Goal: Task Accomplishment & Management: Use online tool/utility

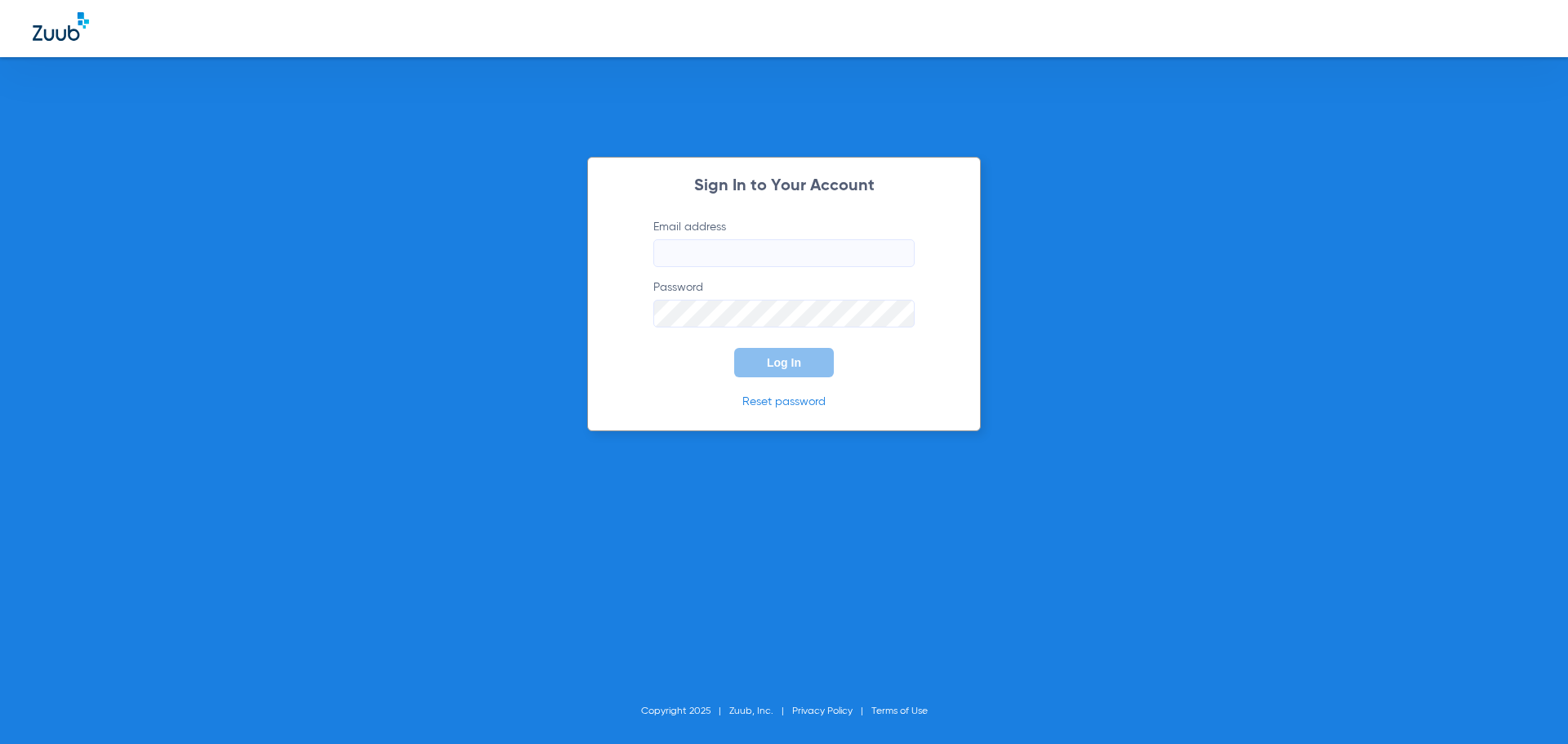
type input "[PERSON_NAME][EMAIL_ADDRESS][DOMAIN_NAME]"
click at [808, 354] on button "Log In" at bounding box center [784, 362] width 100 height 29
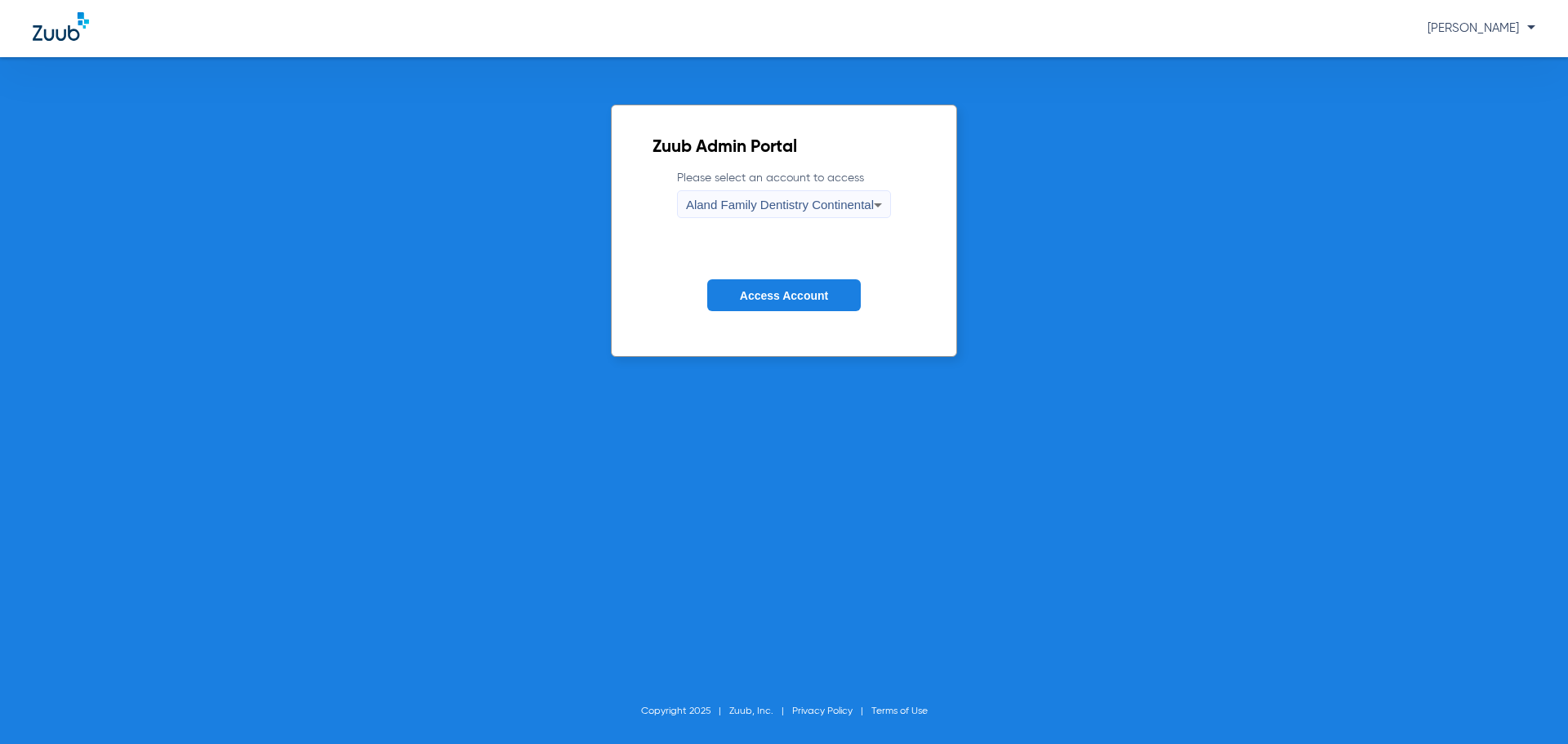
click at [858, 209] on span "Aland Family Dentistry Continental" at bounding box center [780, 204] width 188 height 14
click at [858, 209] on body "[PERSON_NAME] Admin Portal Please select an account to access Aland Family Dent…" at bounding box center [784, 372] width 1568 height 744
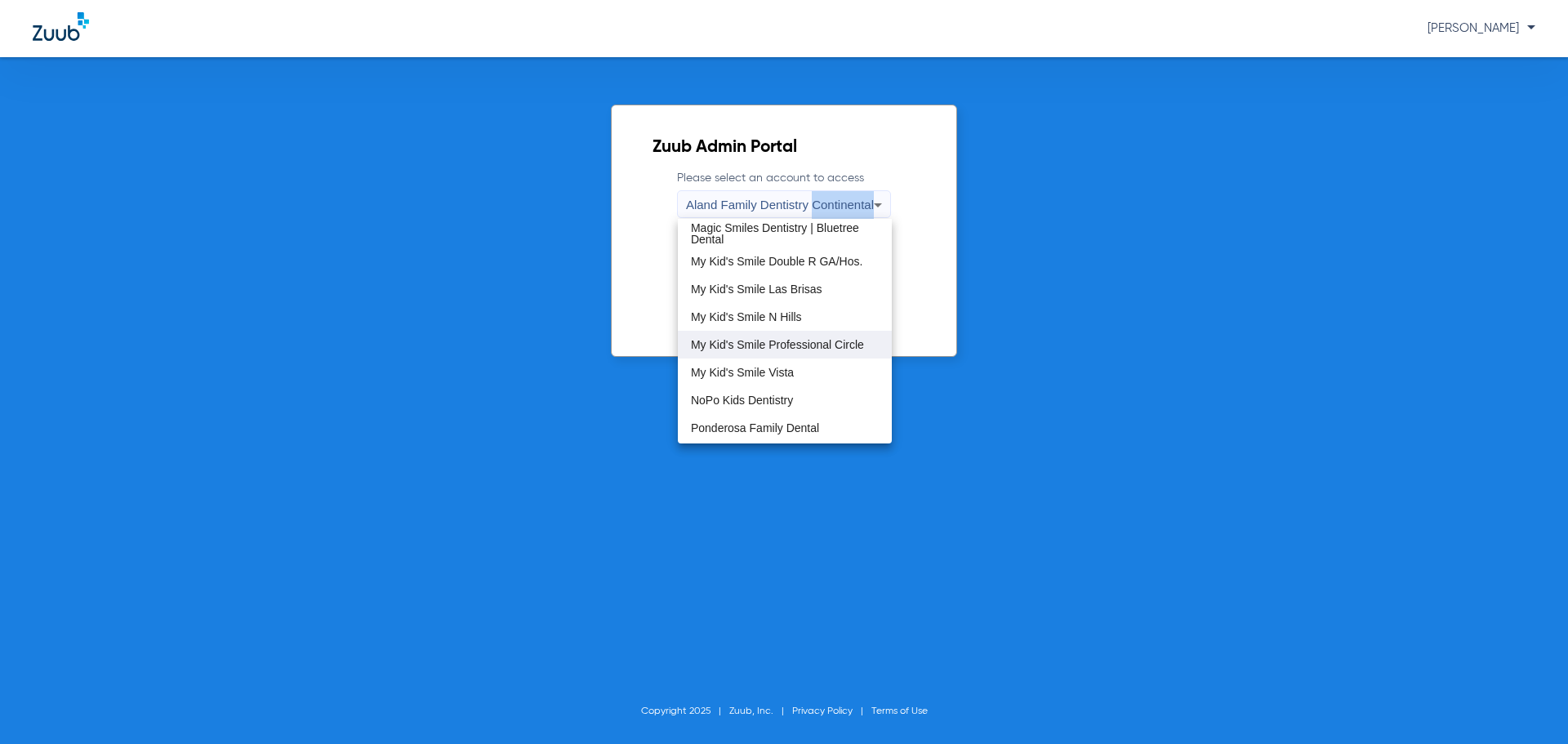
scroll to position [497, 0]
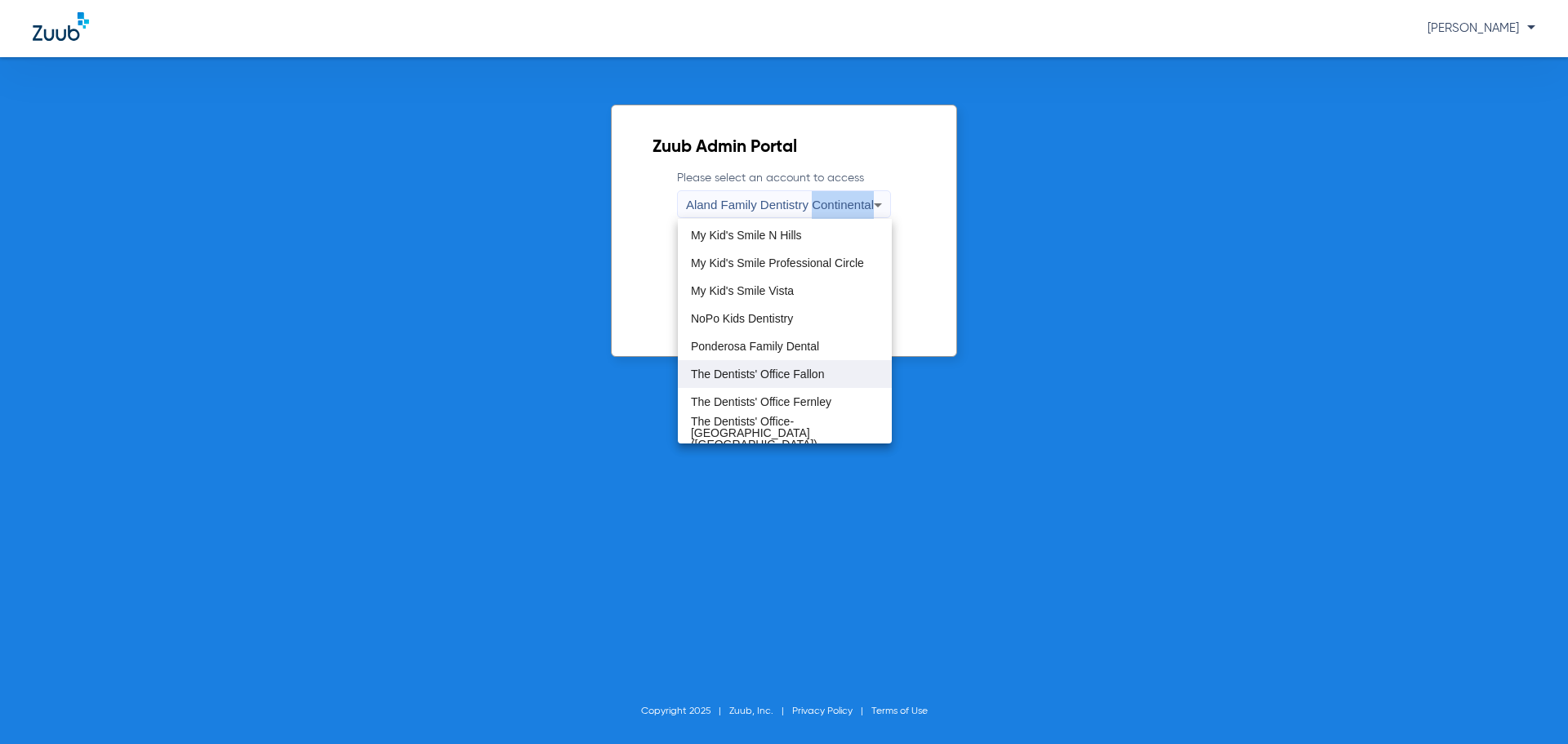
click at [821, 377] on span "The Dentists' Office Fallon" at bounding box center [757, 373] width 133 height 11
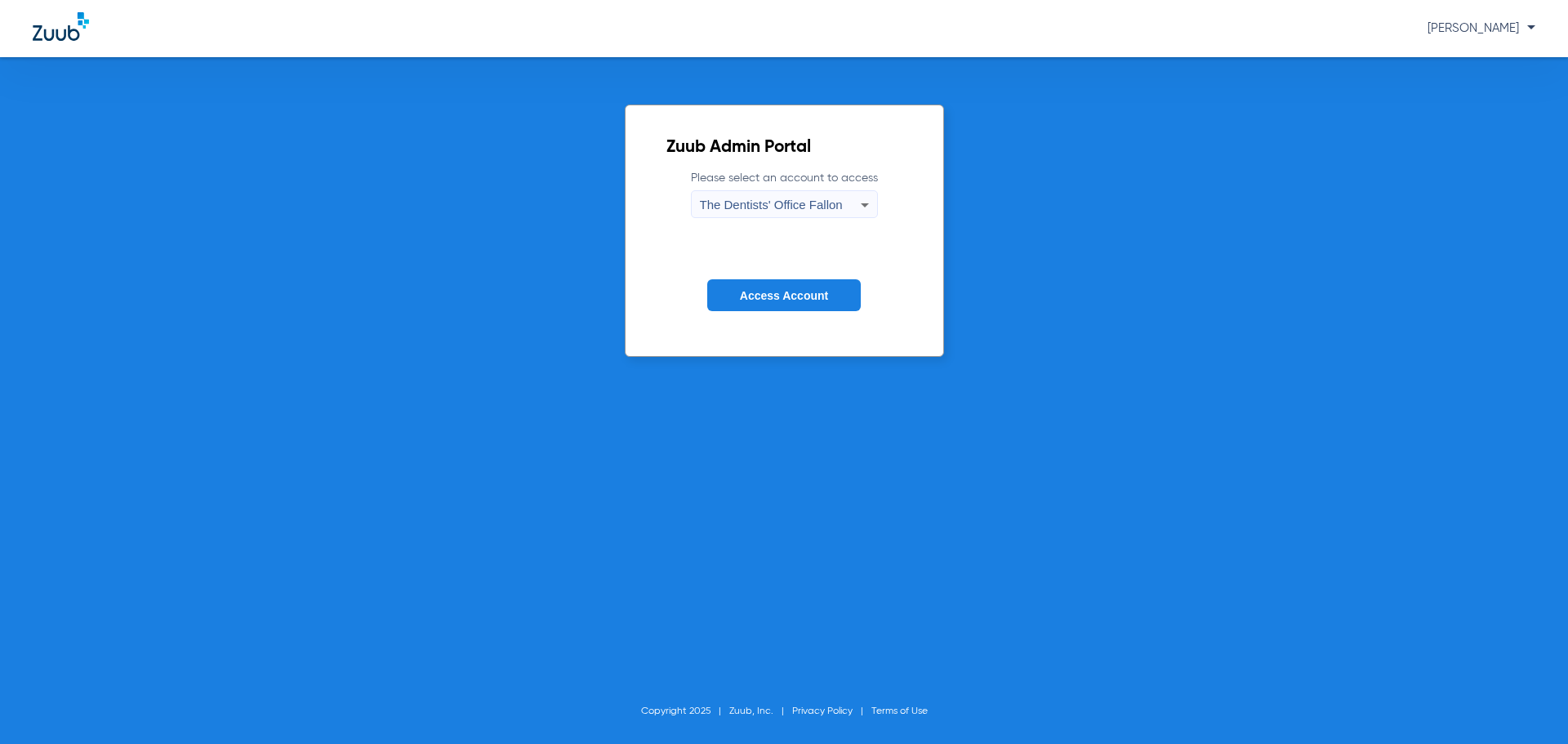
click at [812, 305] on button "Access Account" at bounding box center [784, 295] width 154 height 32
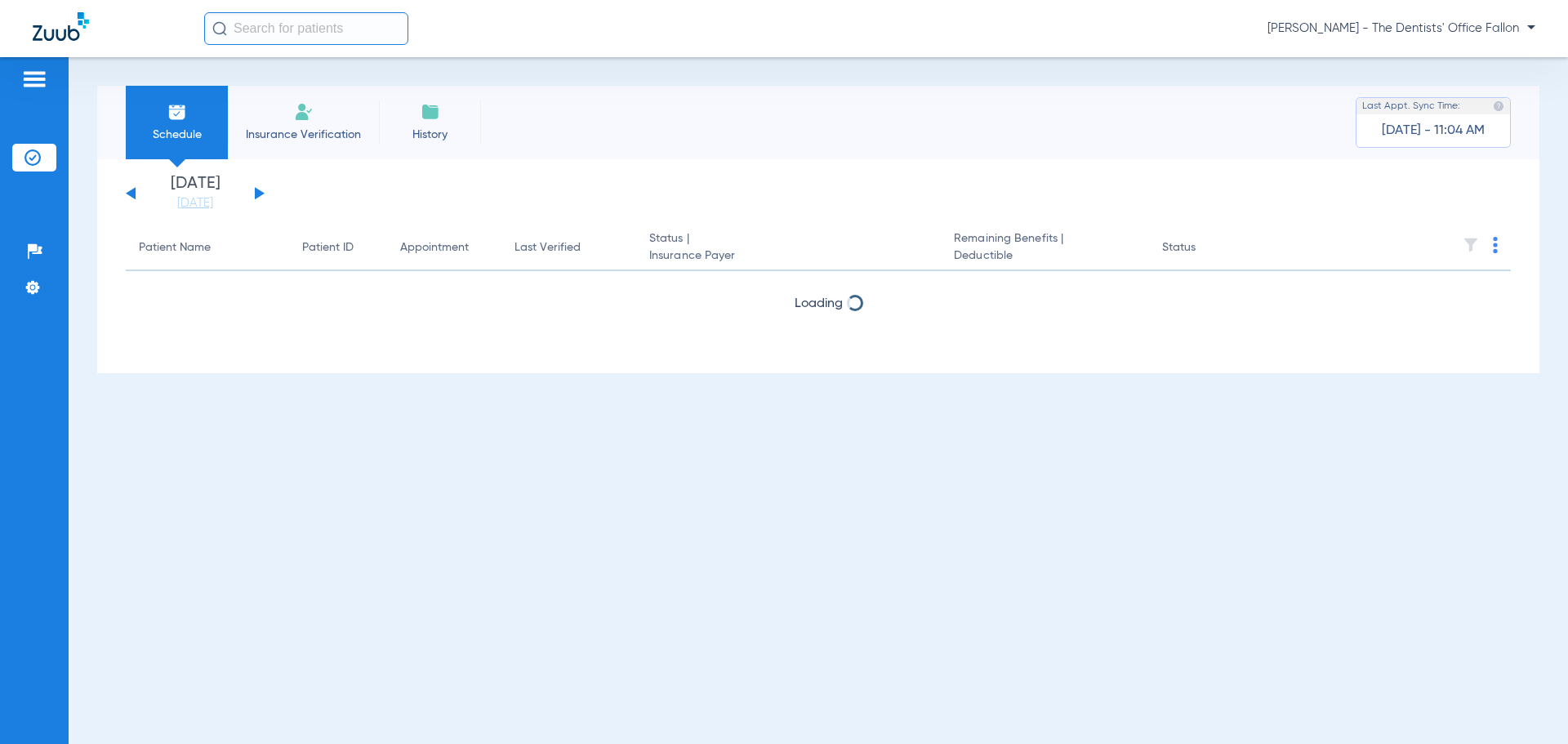
click at [259, 192] on button at bounding box center [259, 193] width 9 height 12
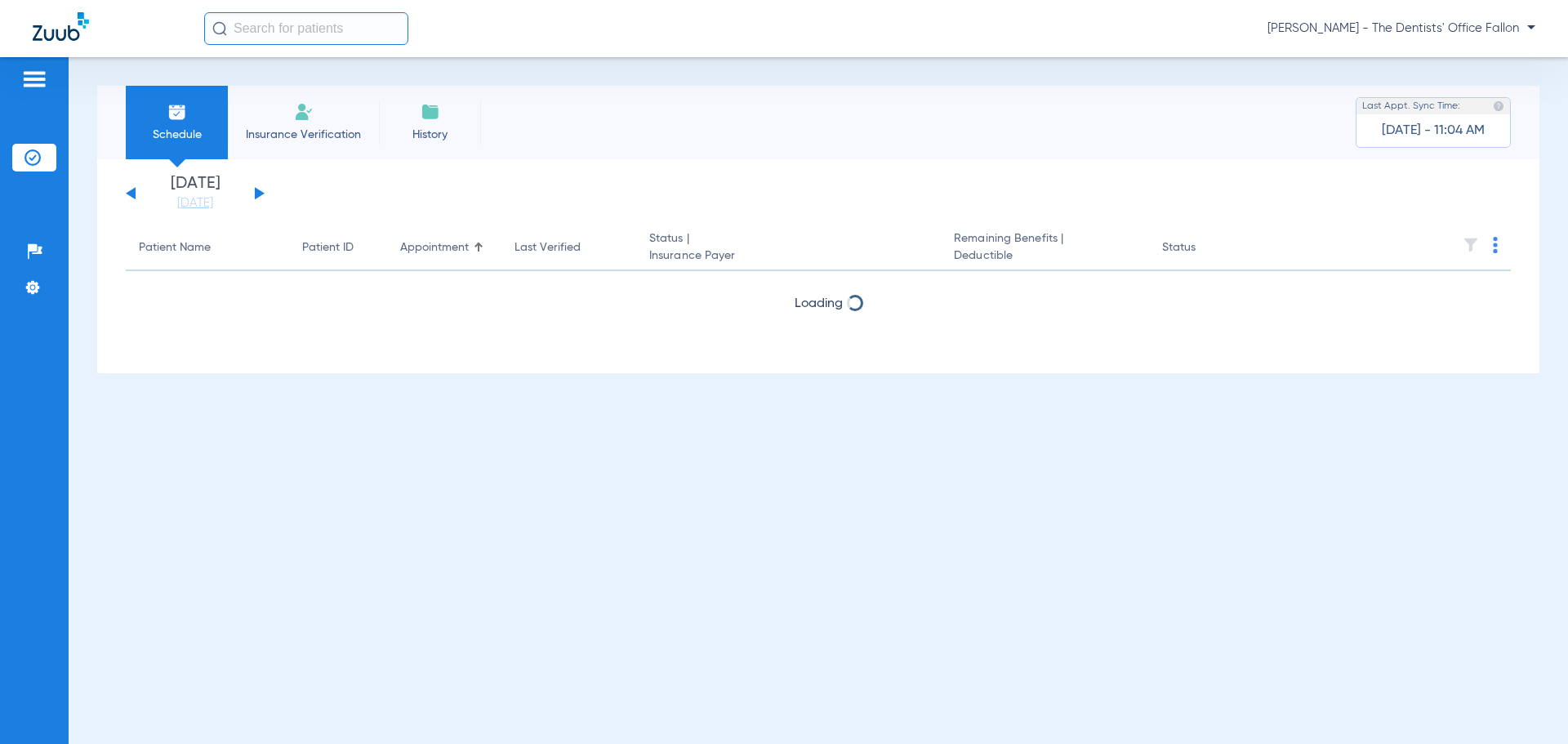
click at [259, 192] on button at bounding box center [259, 193] width 9 height 12
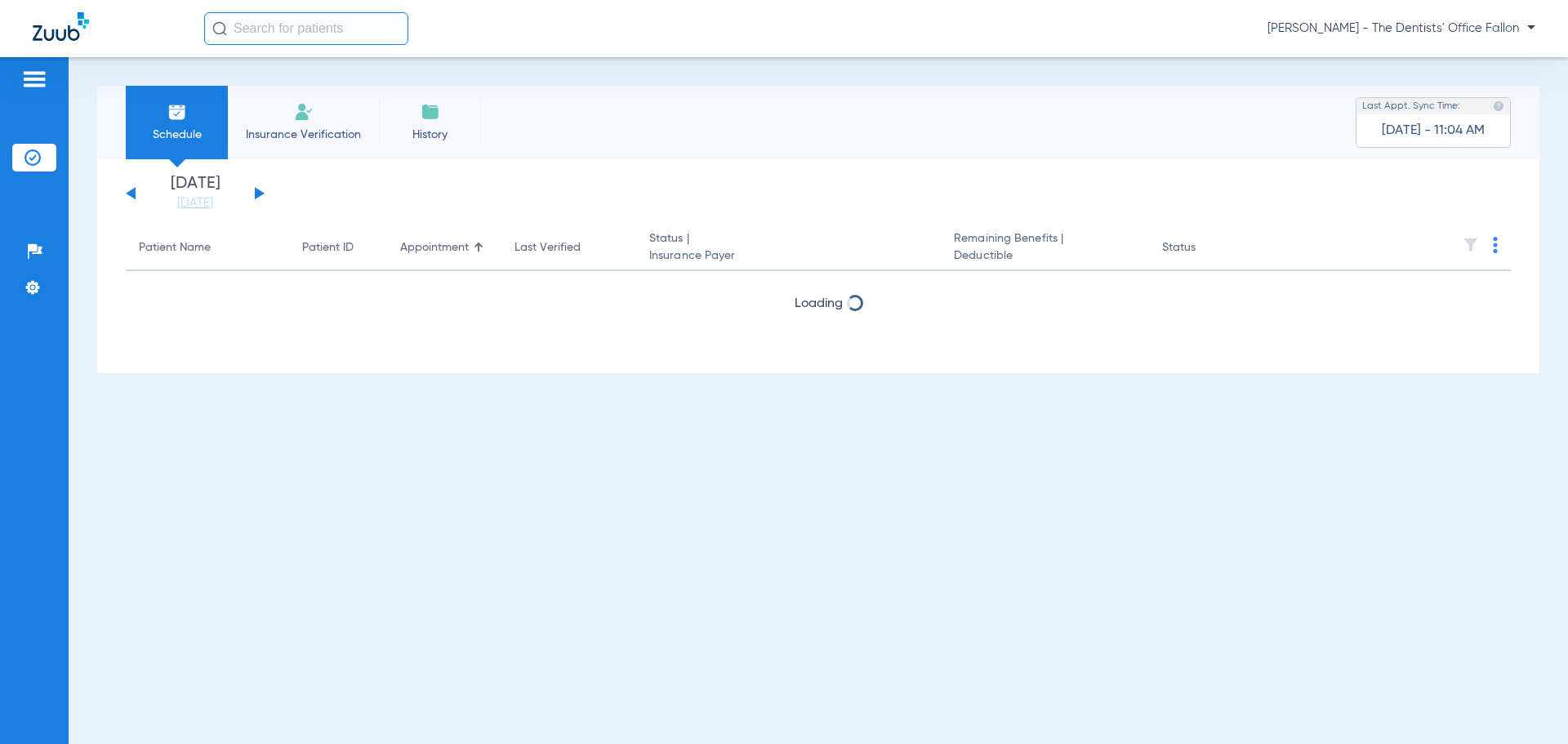
click at [259, 192] on button at bounding box center [259, 193] width 9 height 12
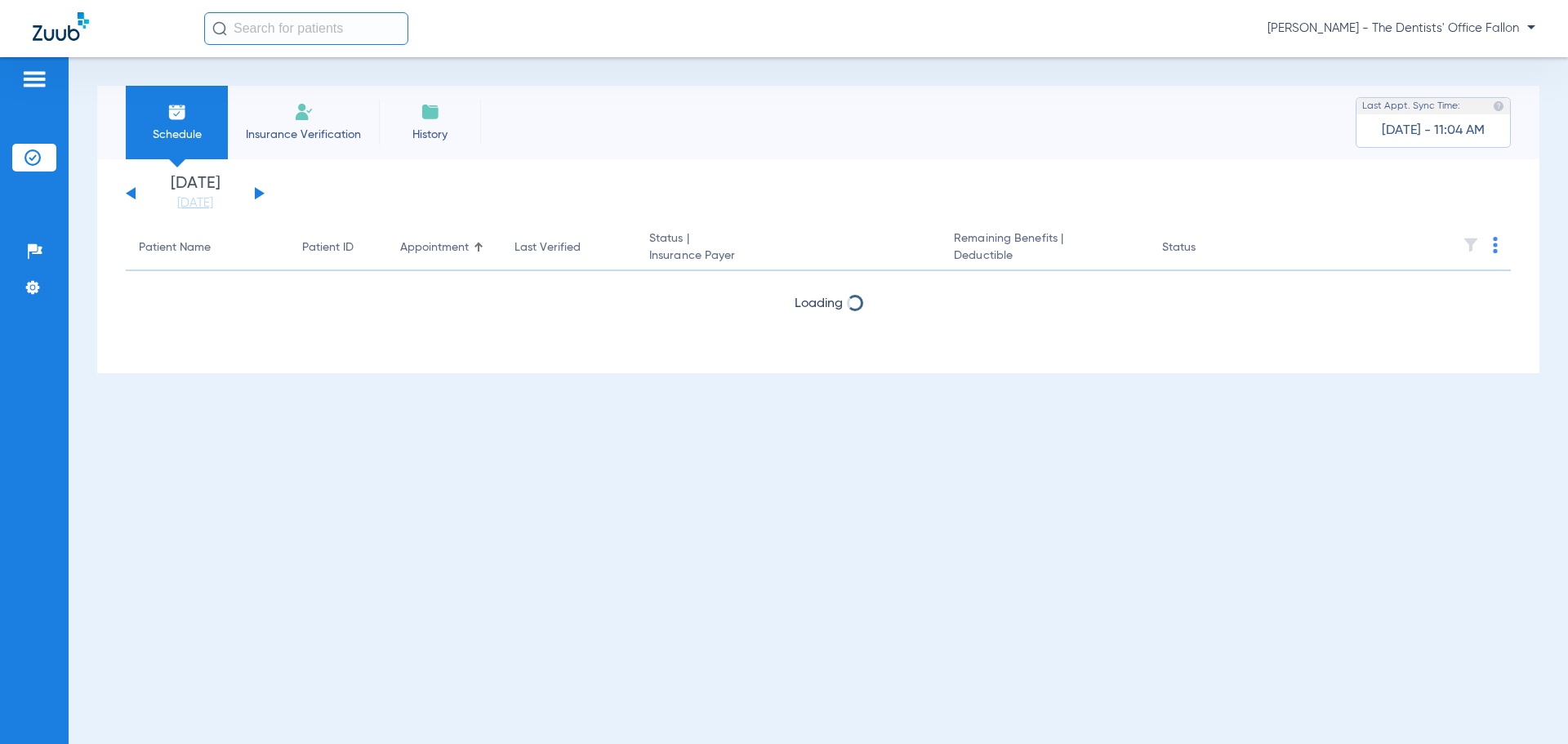
click at [259, 192] on button at bounding box center [259, 193] width 9 height 12
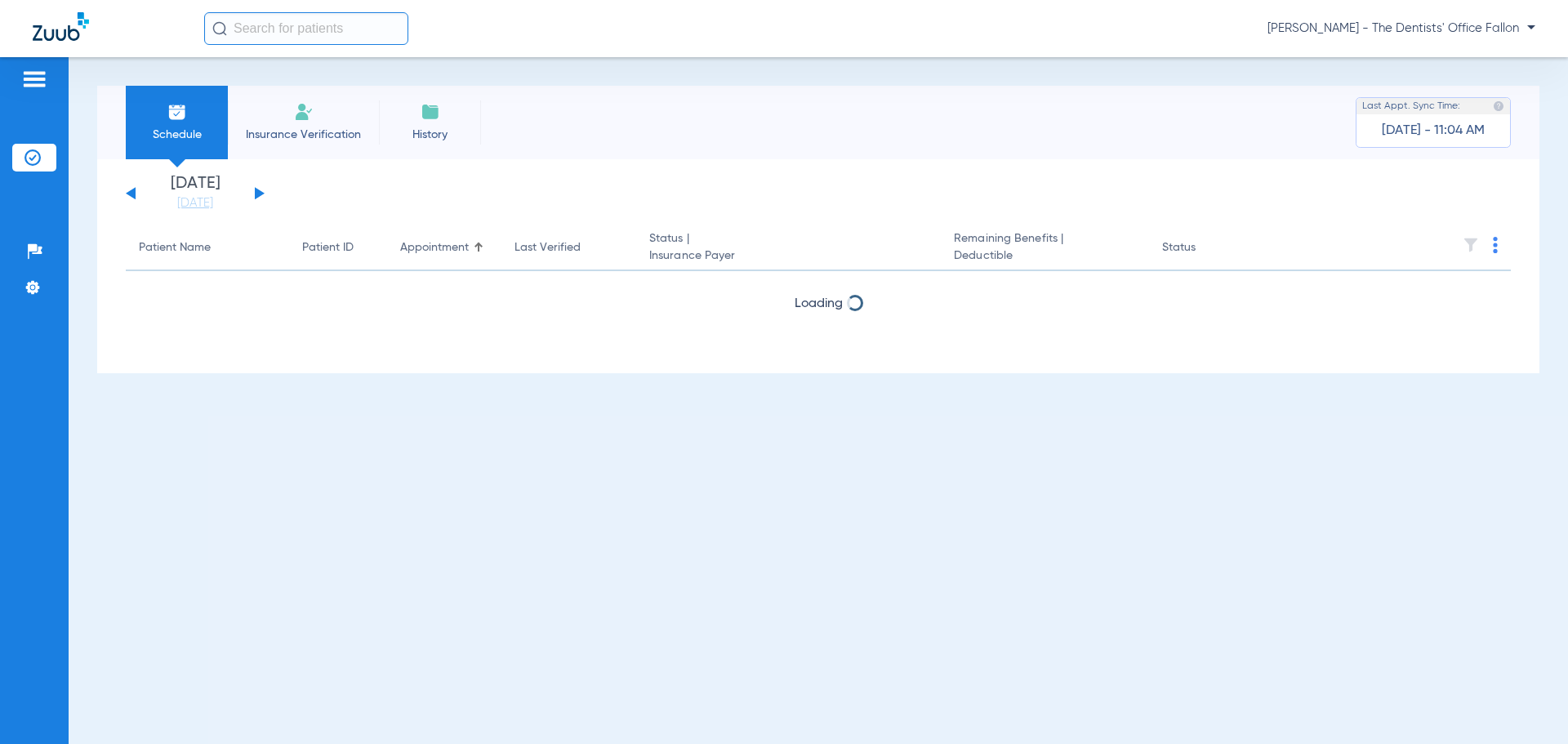
click at [259, 192] on button at bounding box center [259, 193] width 9 height 12
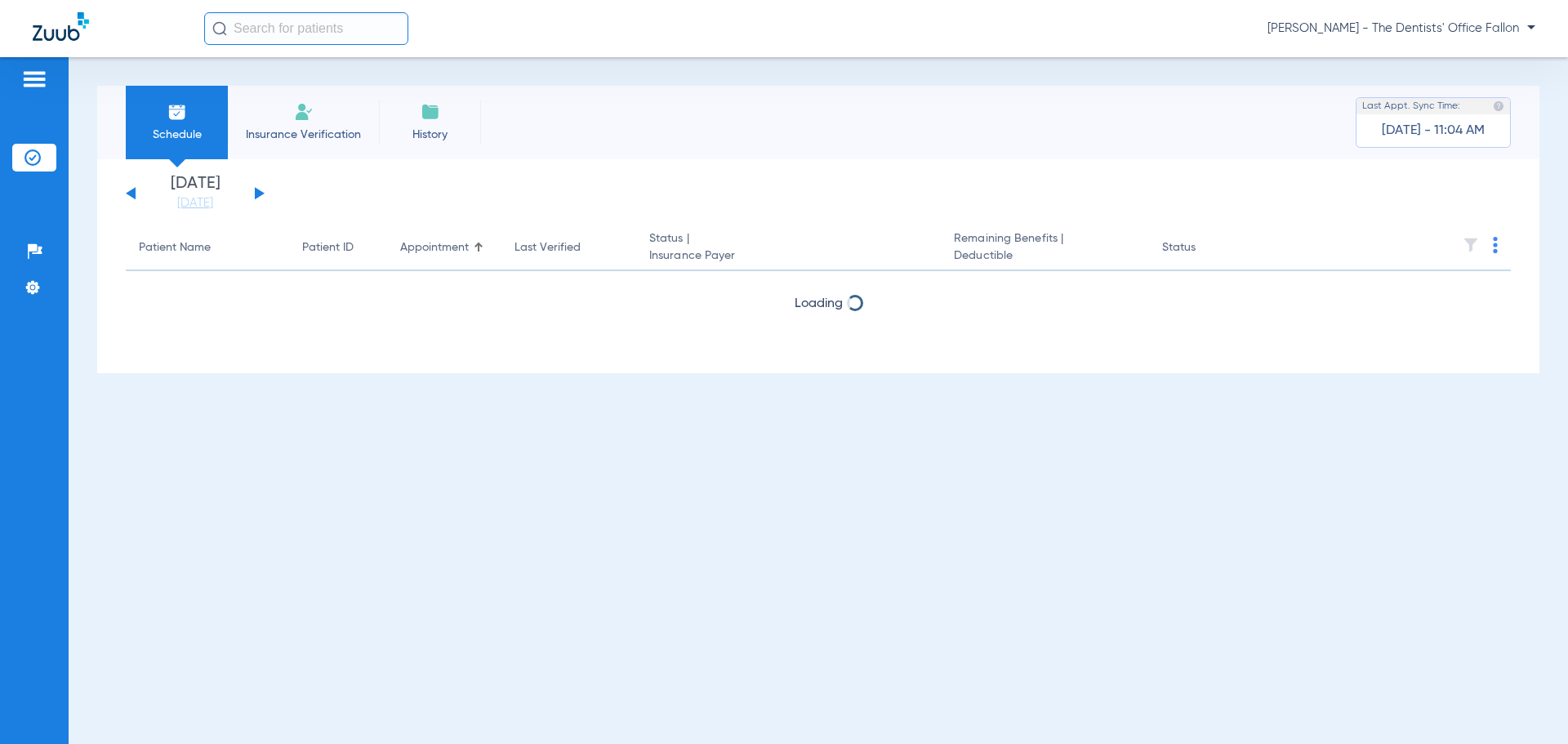
click at [259, 192] on button at bounding box center [259, 193] width 9 height 12
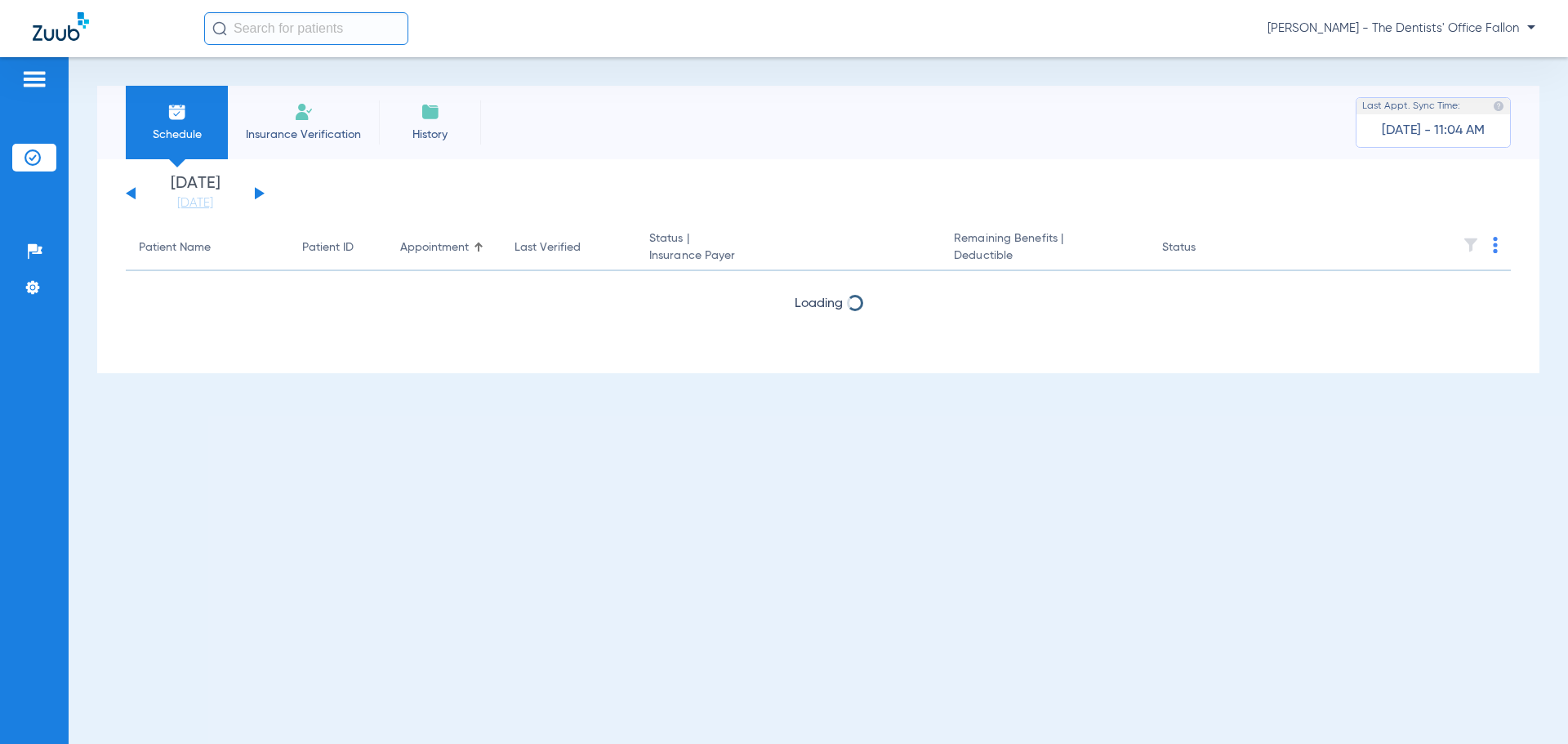
click at [259, 192] on button at bounding box center [259, 193] width 9 height 12
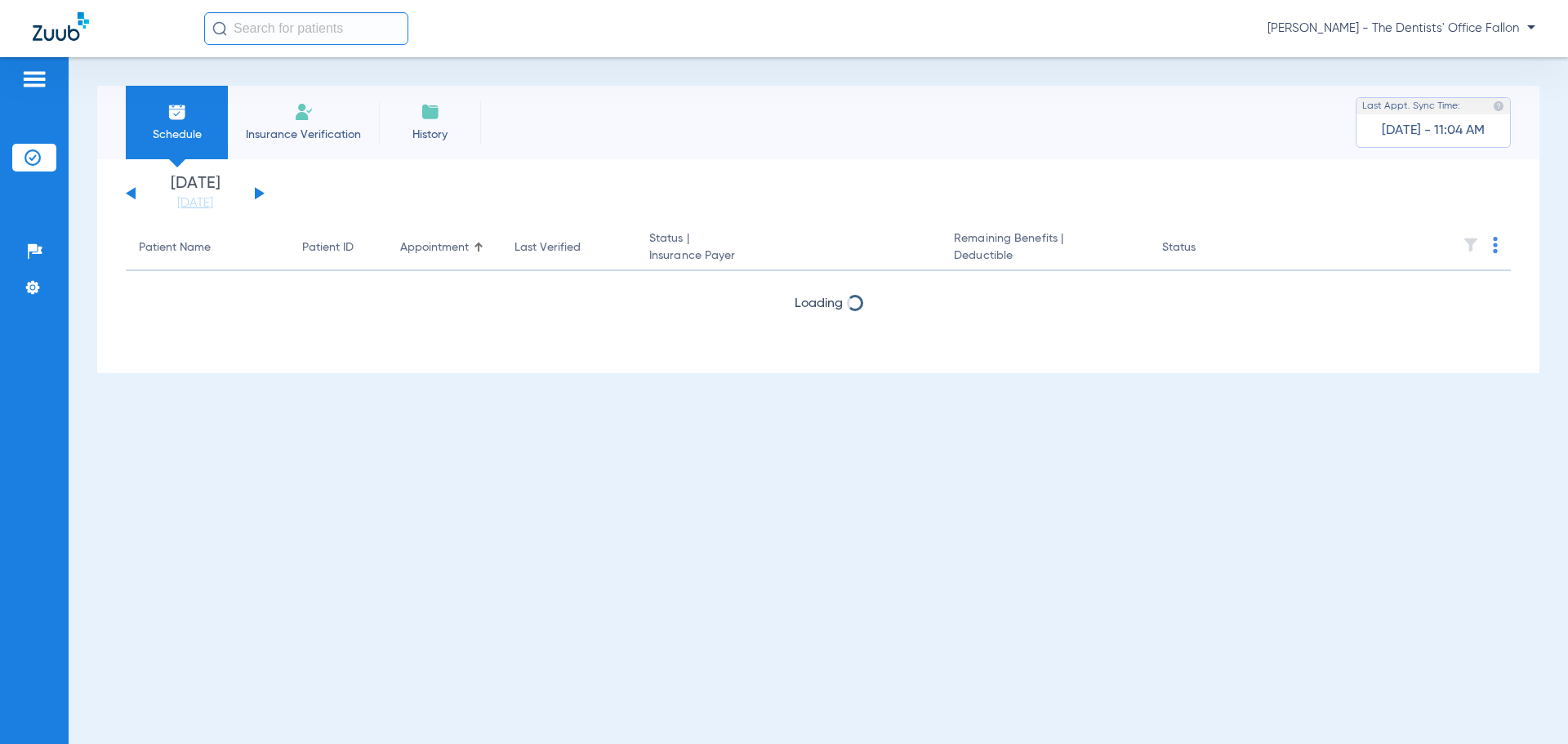
click at [259, 192] on button at bounding box center [259, 193] width 9 height 12
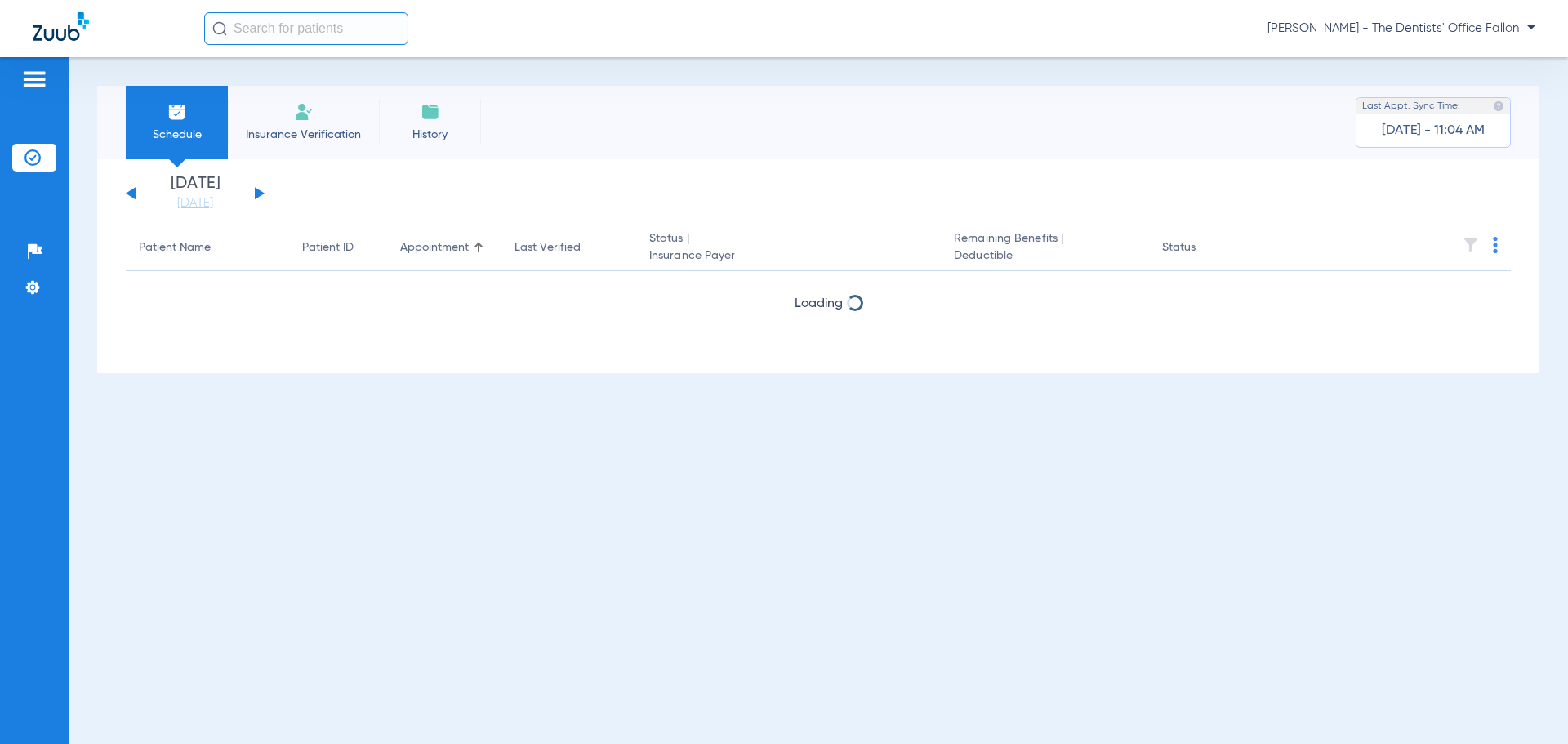
click at [259, 192] on button at bounding box center [259, 193] width 9 height 12
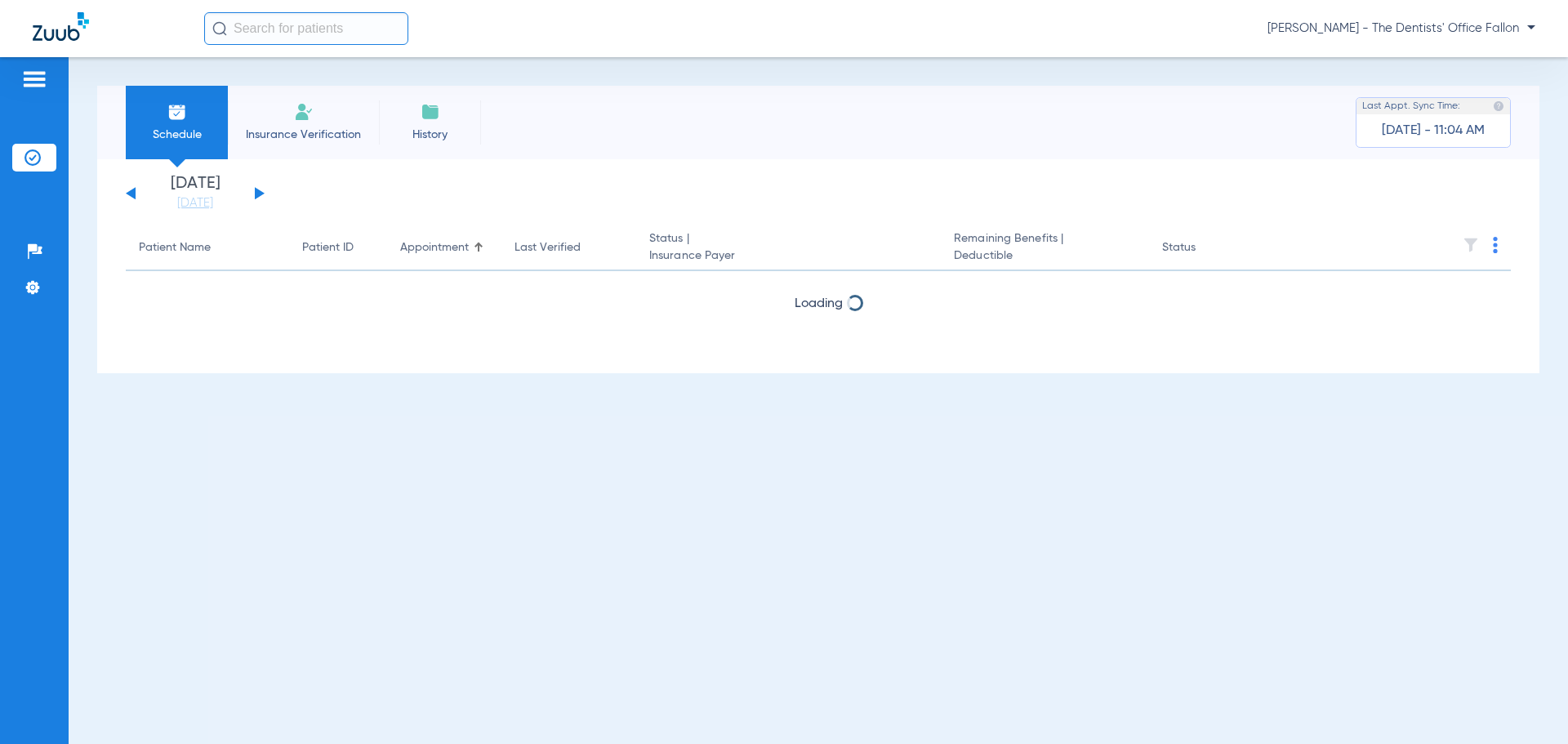
click at [259, 192] on button at bounding box center [259, 193] width 9 height 12
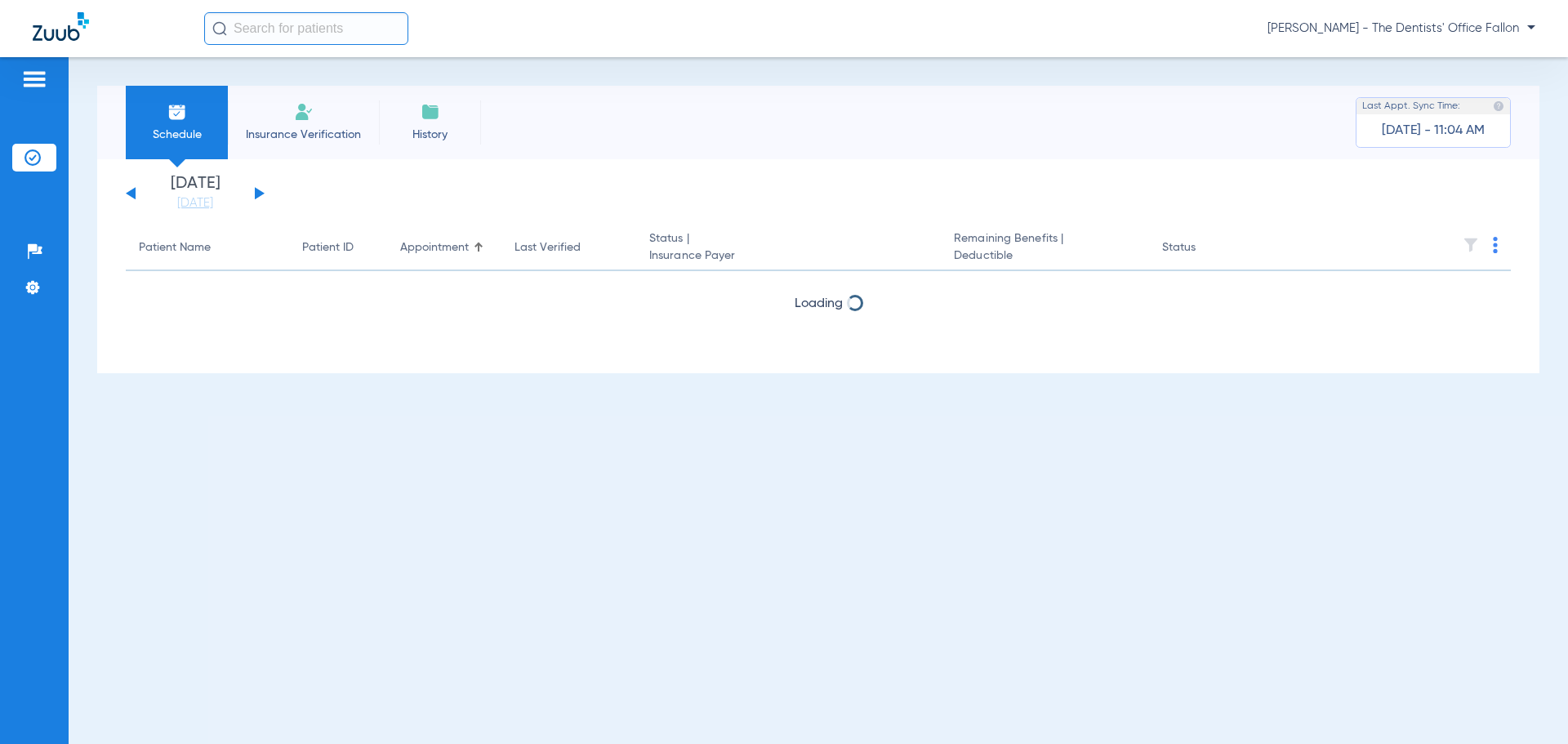
click at [259, 192] on button at bounding box center [259, 193] width 9 height 12
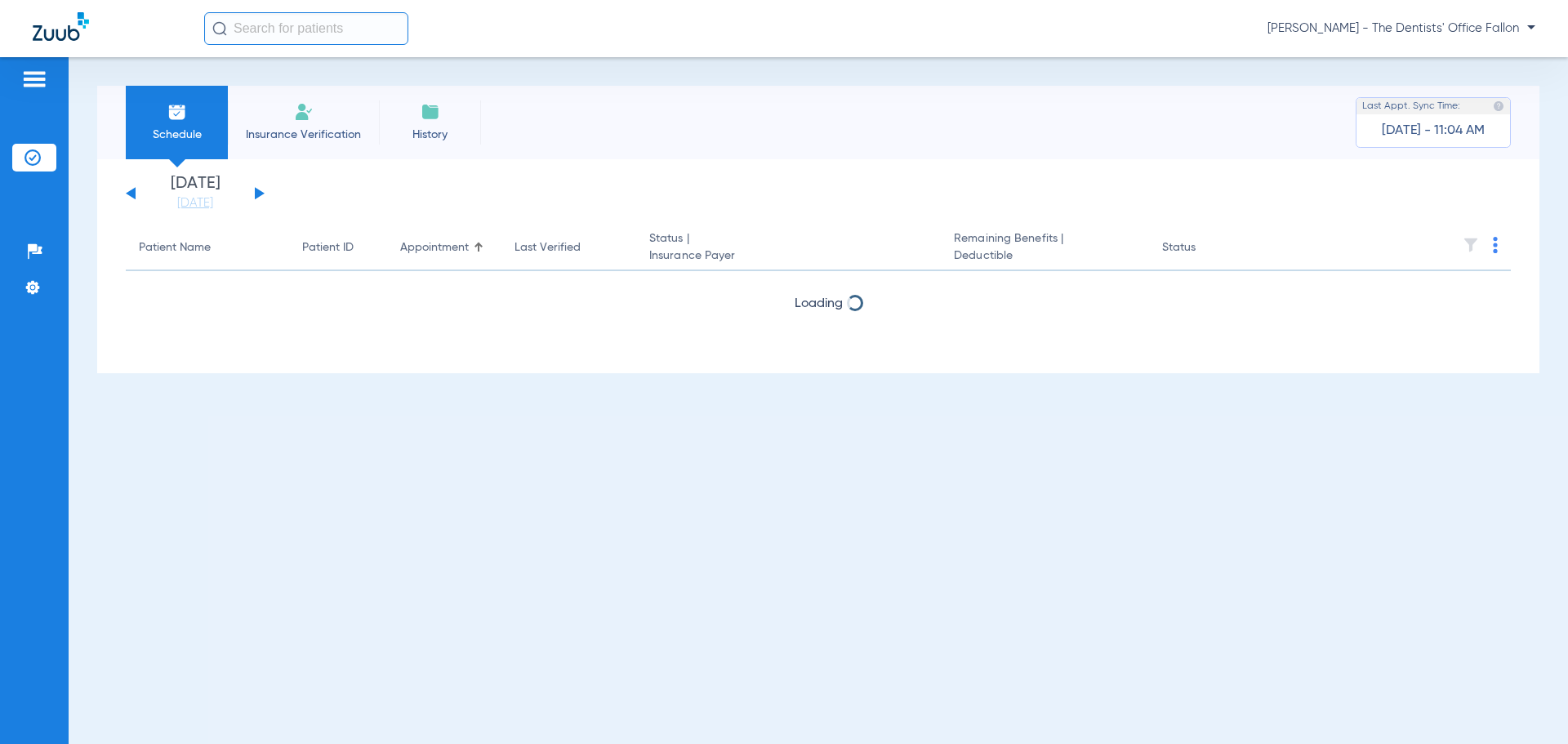
click at [259, 192] on button at bounding box center [259, 193] width 9 height 12
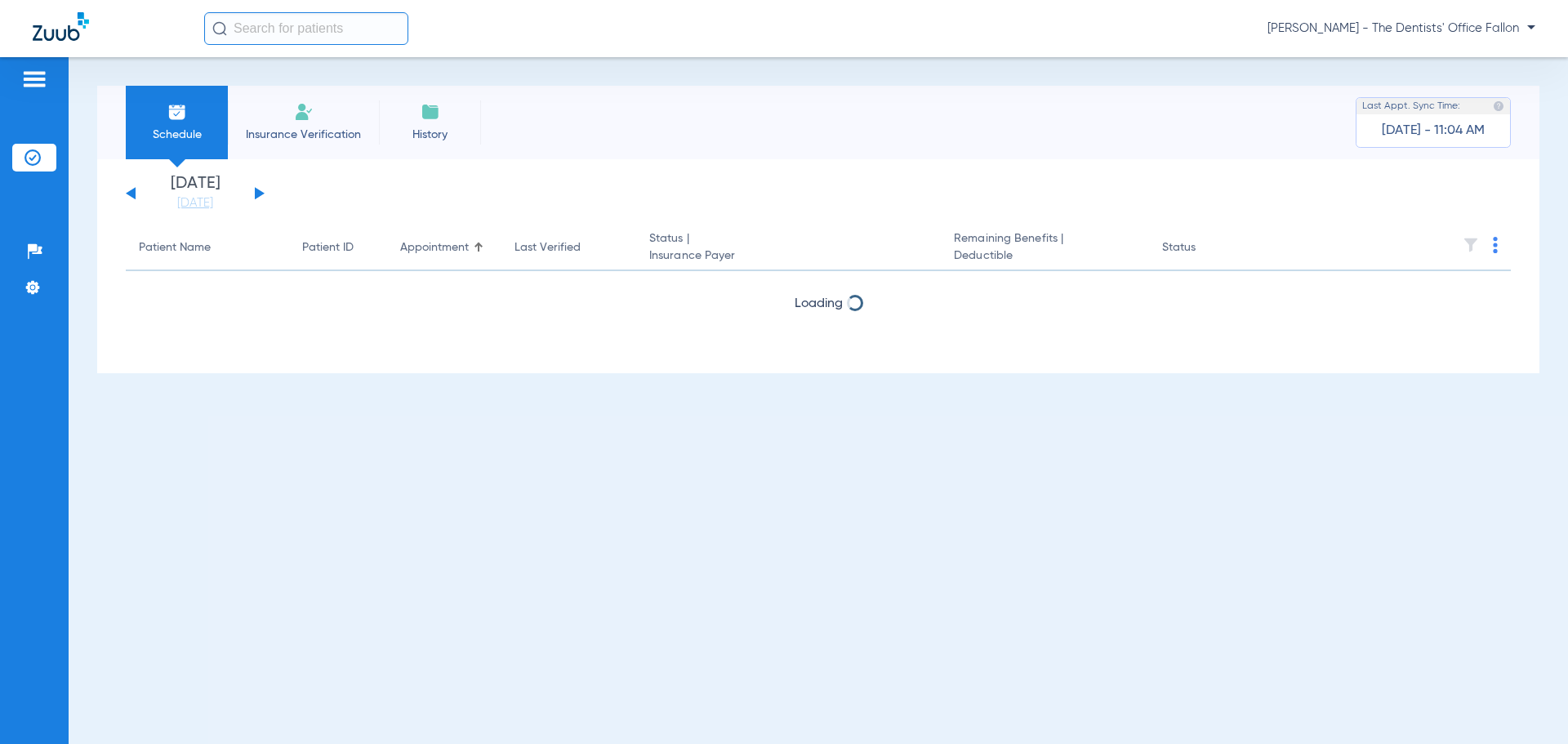
click at [259, 192] on button at bounding box center [259, 193] width 9 height 12
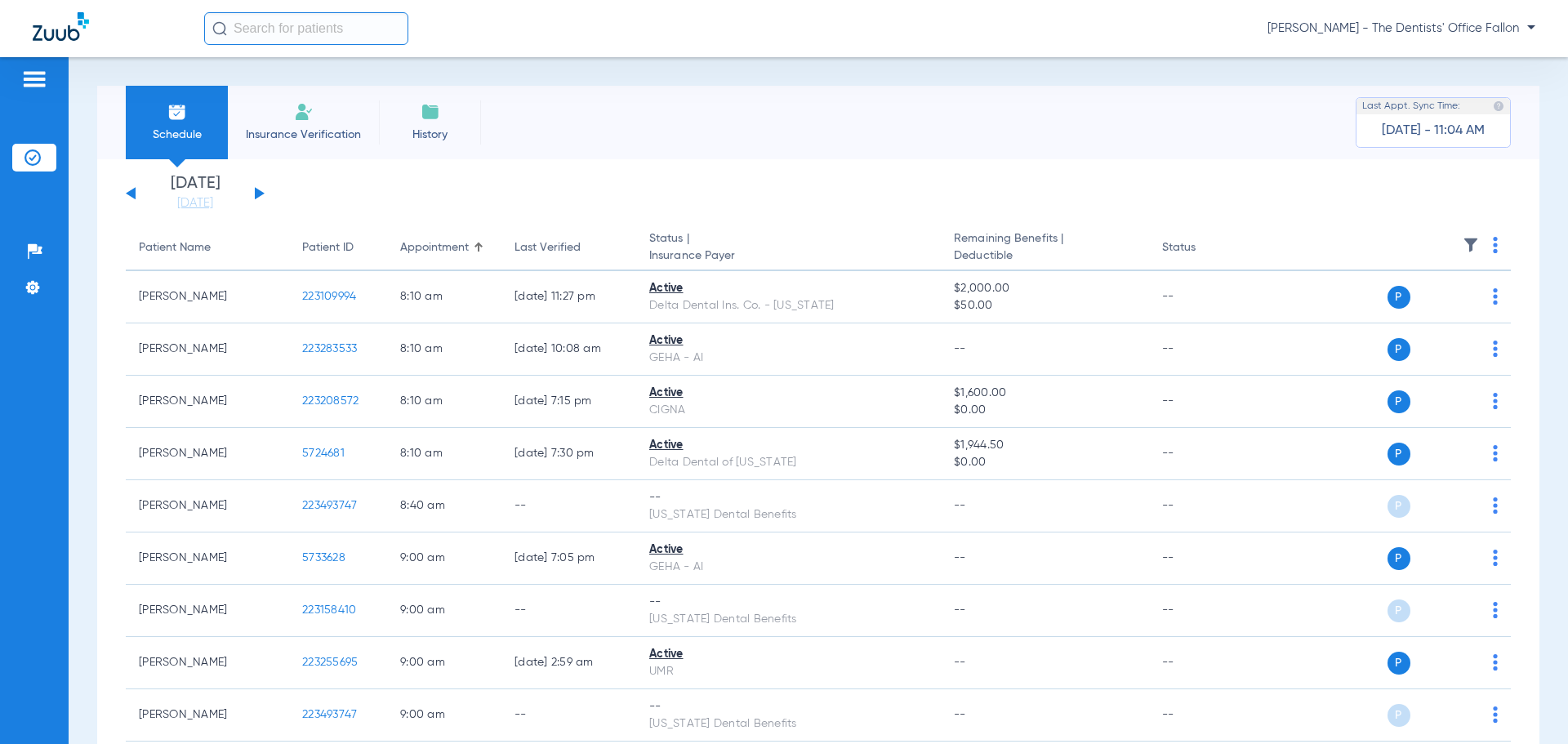
click at [259, 192] on button at bounding box center [259, 193] width 9 height 12
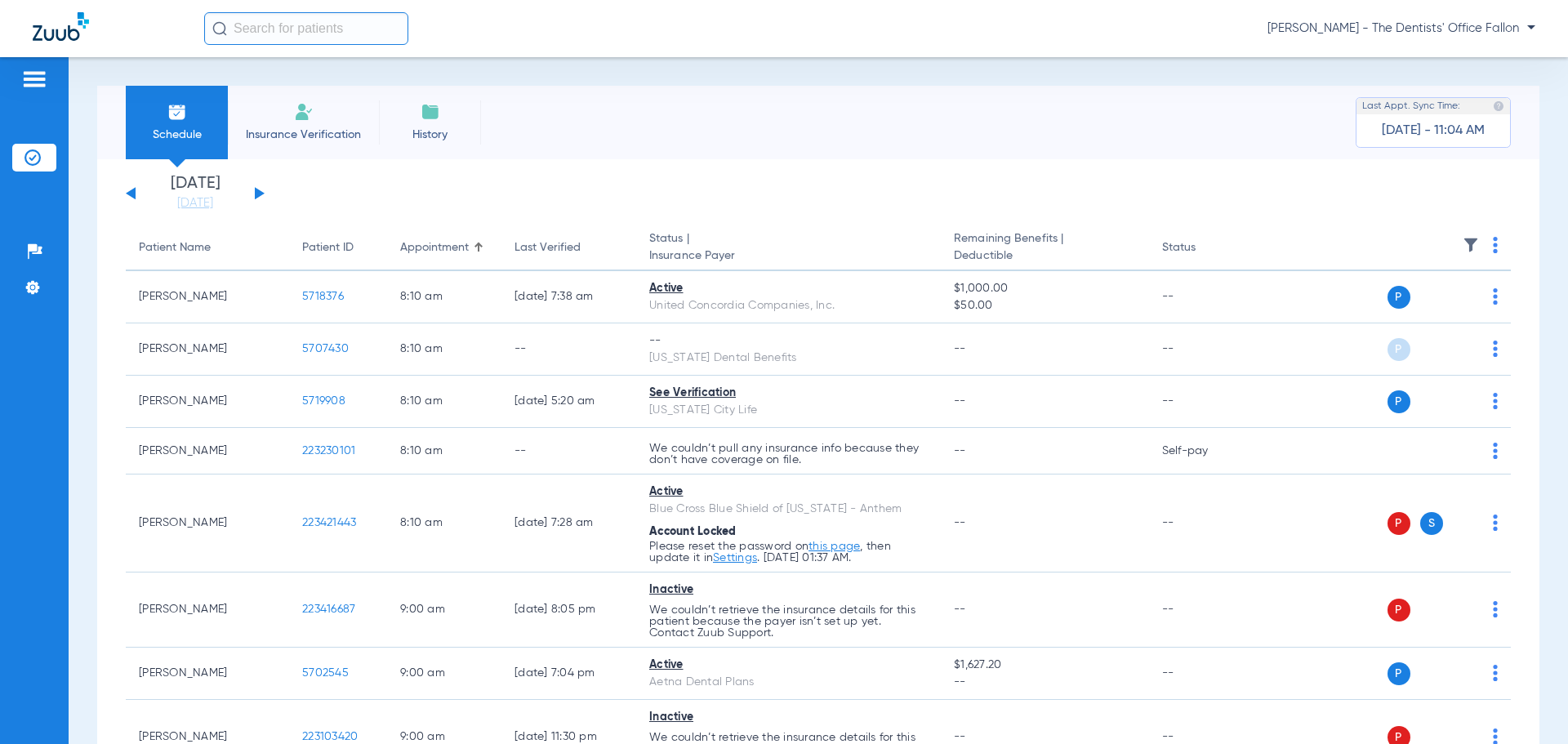
click at [1493, 247] on img at bounding box center [1496, 245] width 5 height 16
click at [1436, 308] on span "Verify All" at bounding box center [1421, 309] width 102 height 11
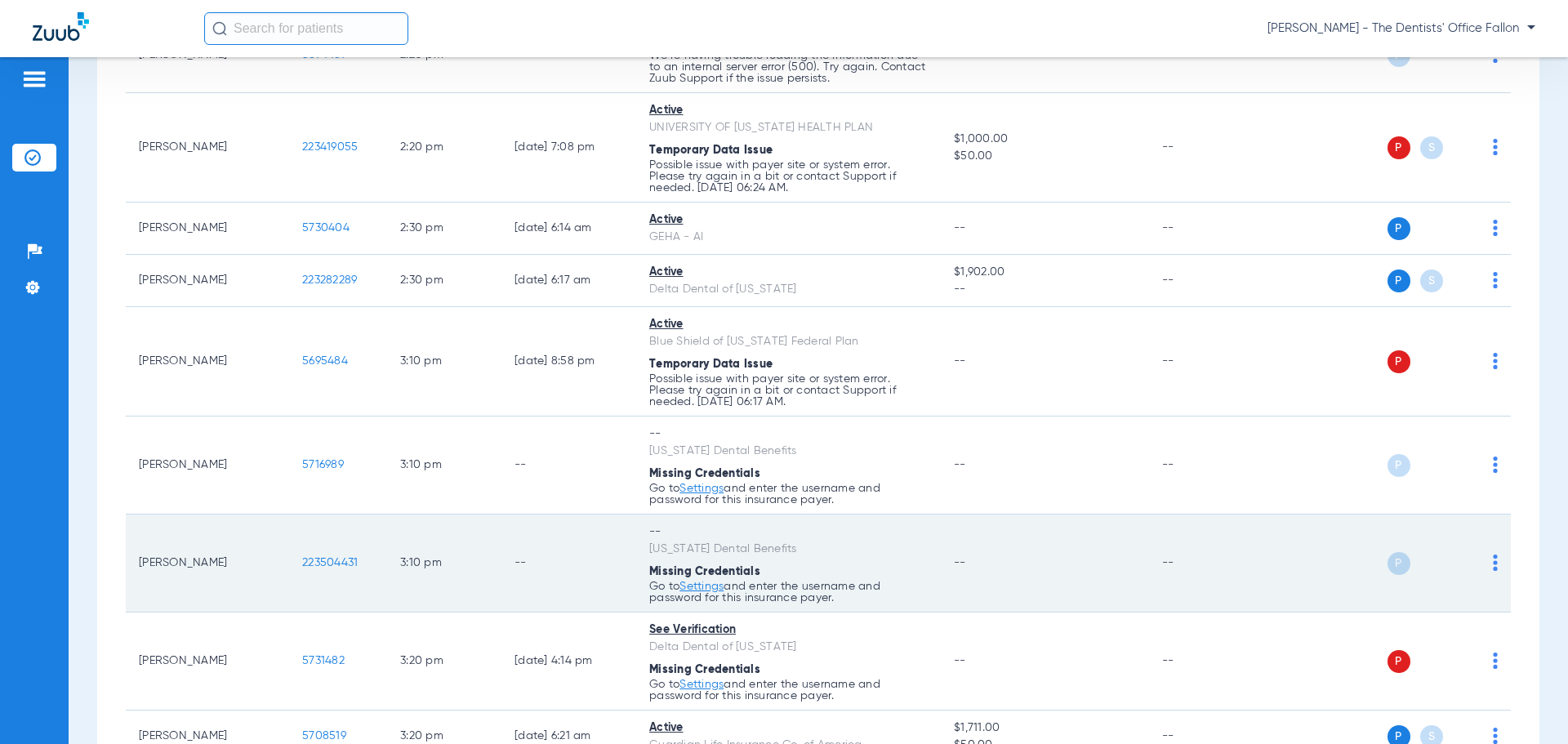
scroll to position [2204, 0]
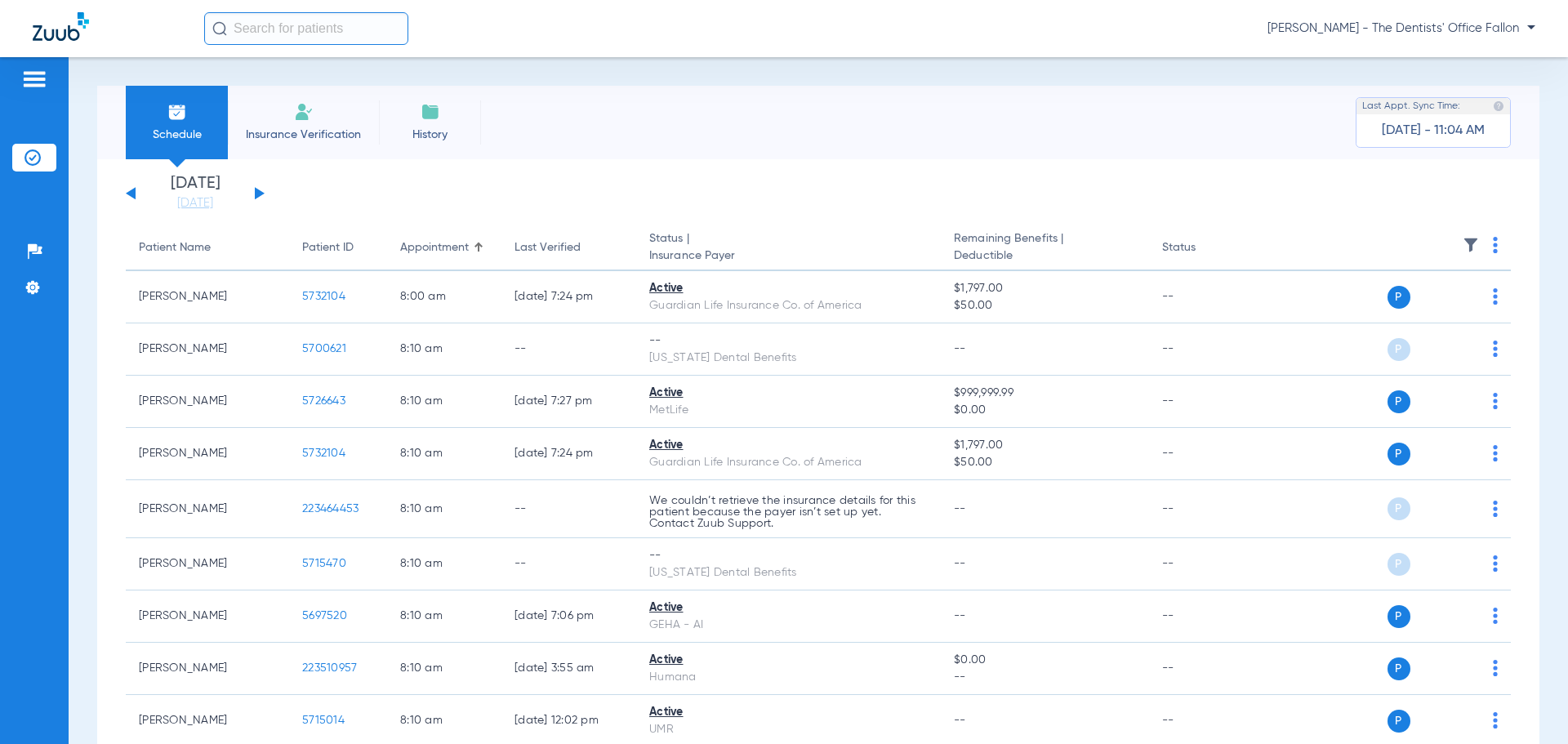
click at [259, 192] on button at bounding box center [259, 193] width 9 height 12
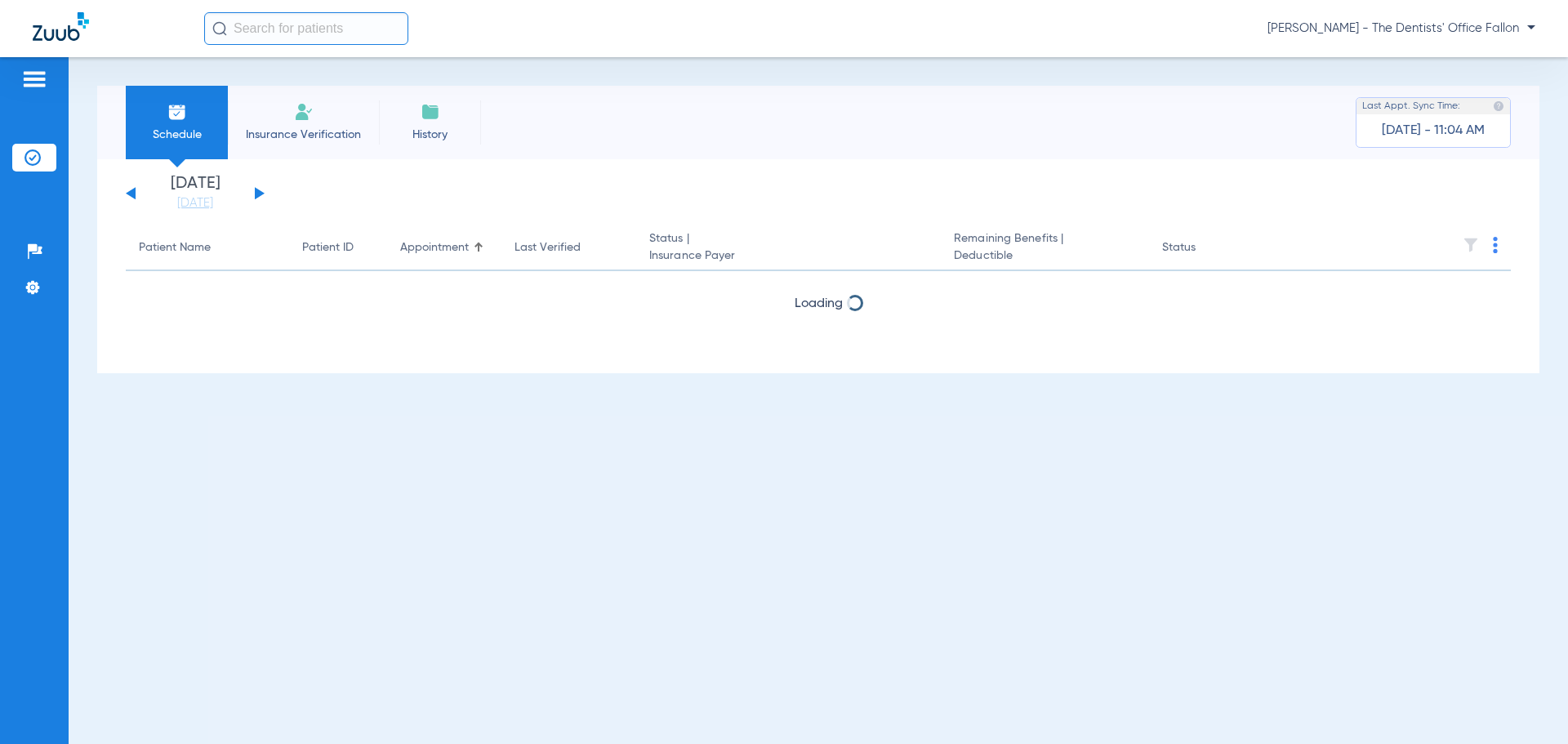
click at [259, 192] on button at bounding box center [259, 193] width 9 height 12
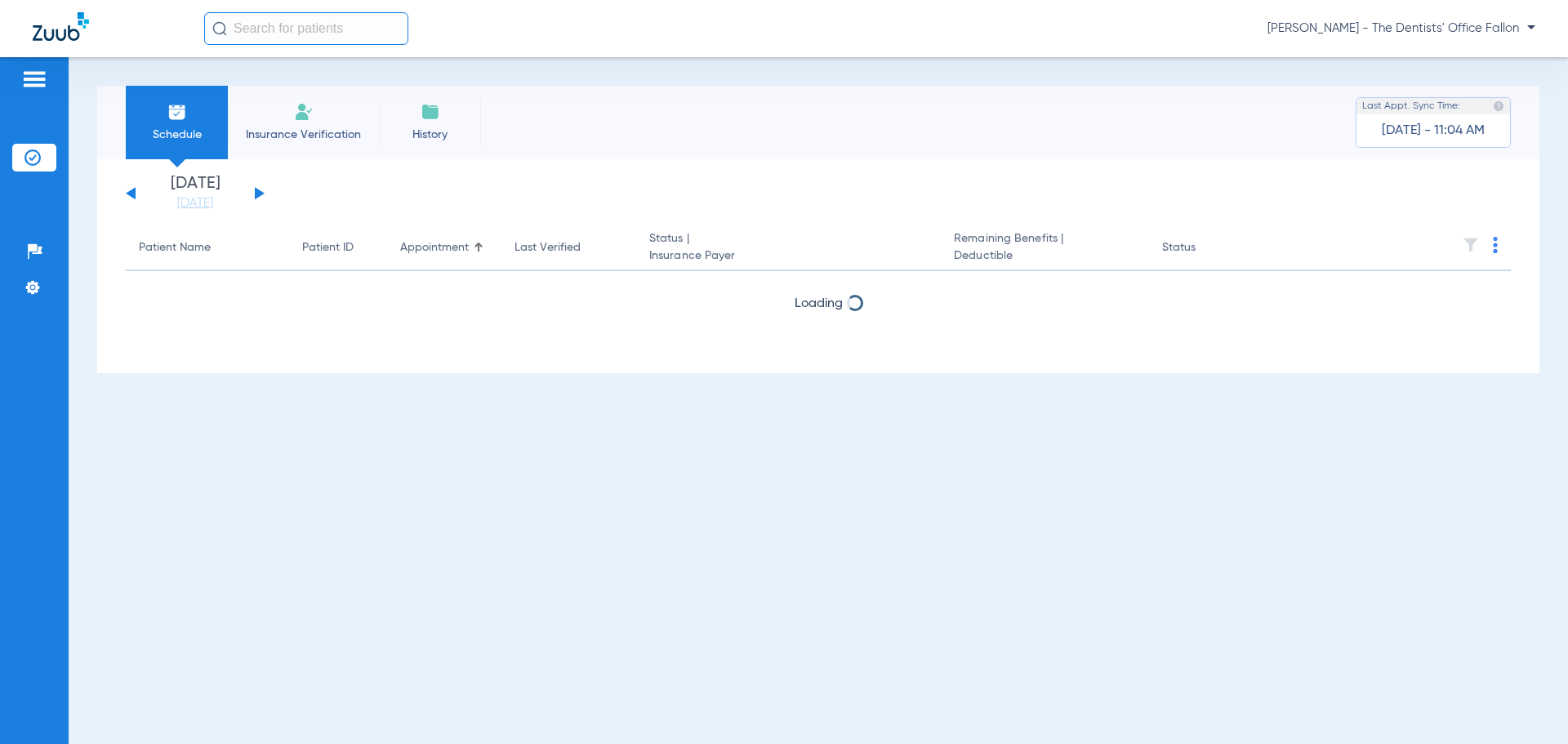
click at [259, 192] on button at bounding box center [259, 193] width 9 height 12
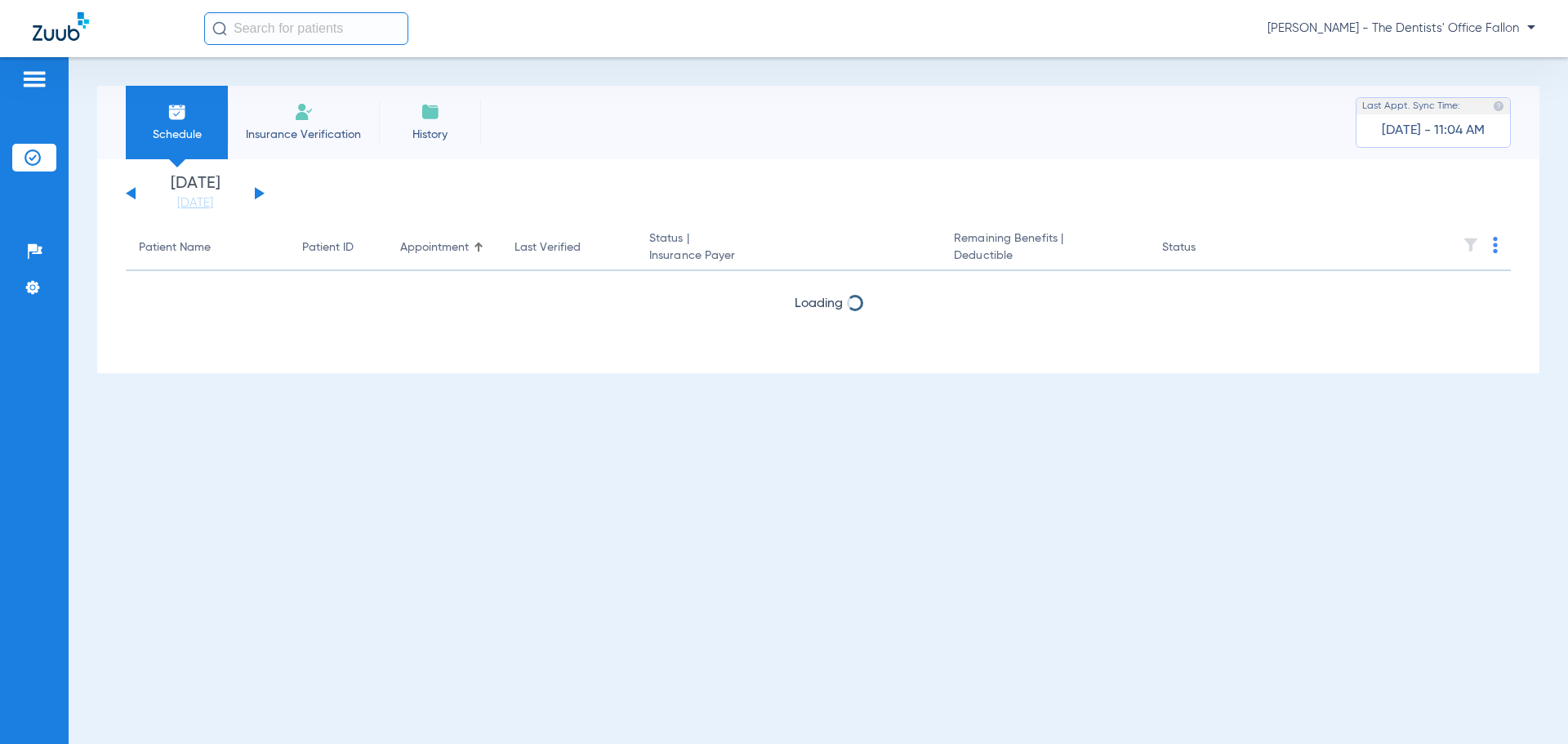
click at [259, 192] on button at bounding box center [259, 193] width 9 height 12
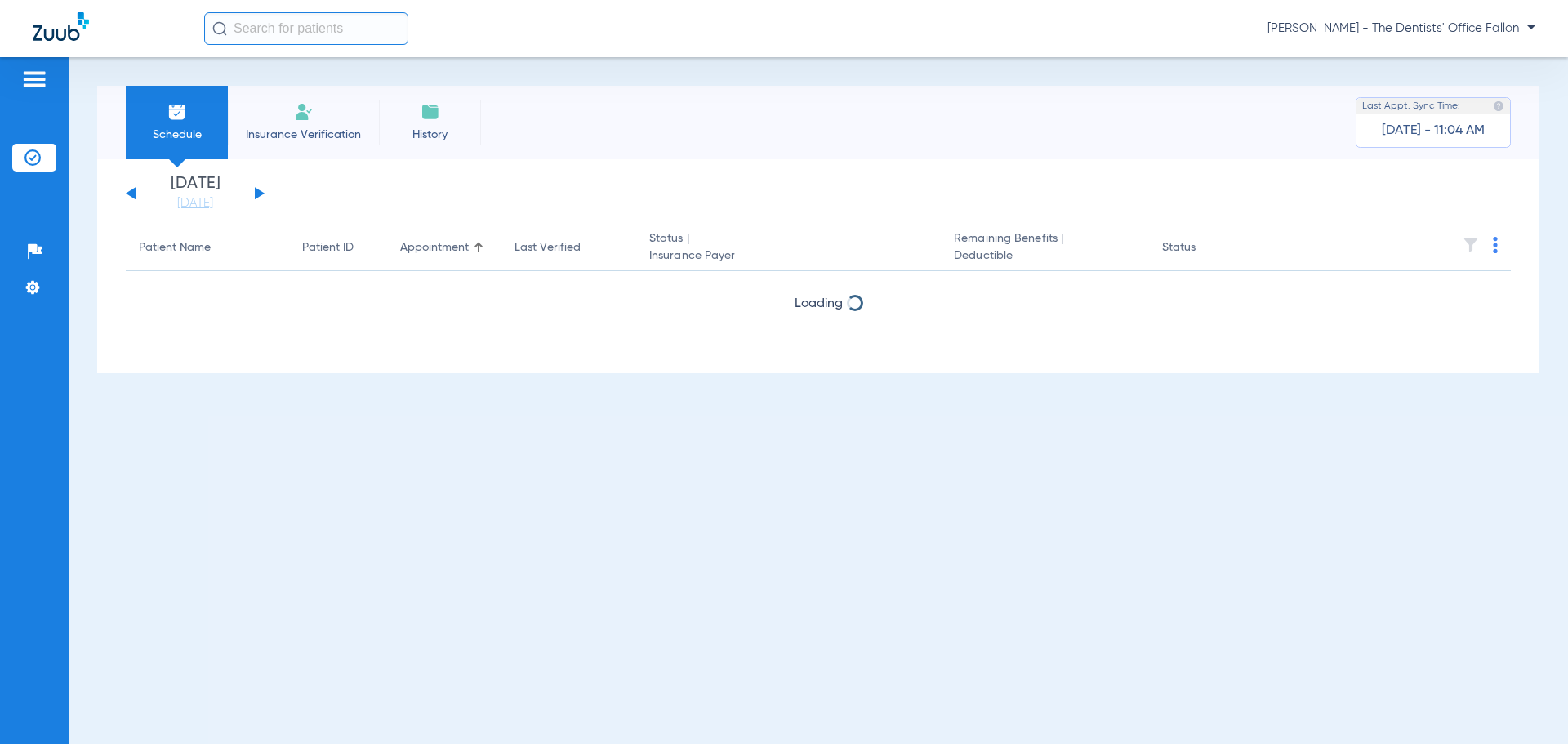
click at [259, 192] on button at bounding box center [259, 193] width 9 height 12
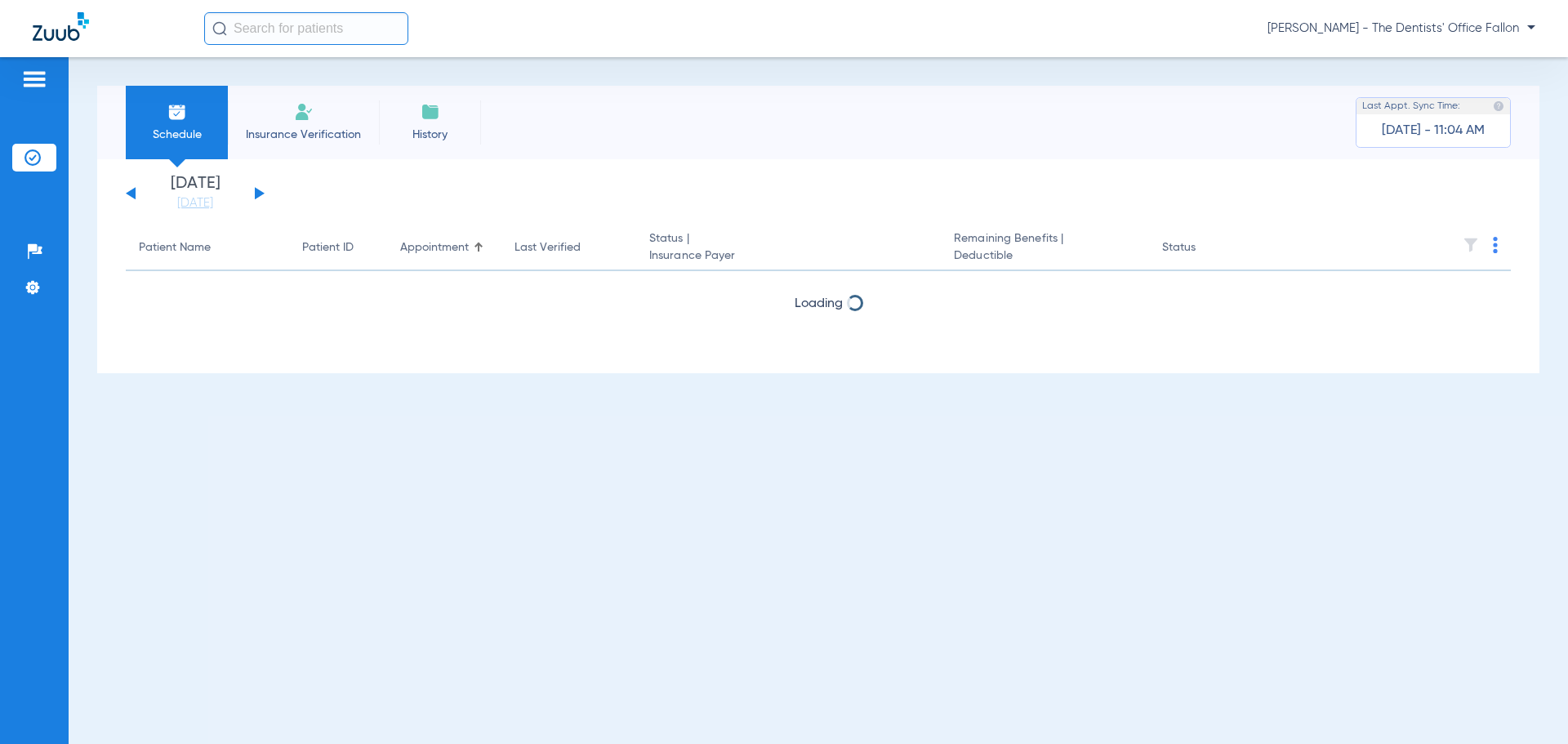
click at [259, 192] on button at bounding box center [259, 193] width 9 height 12
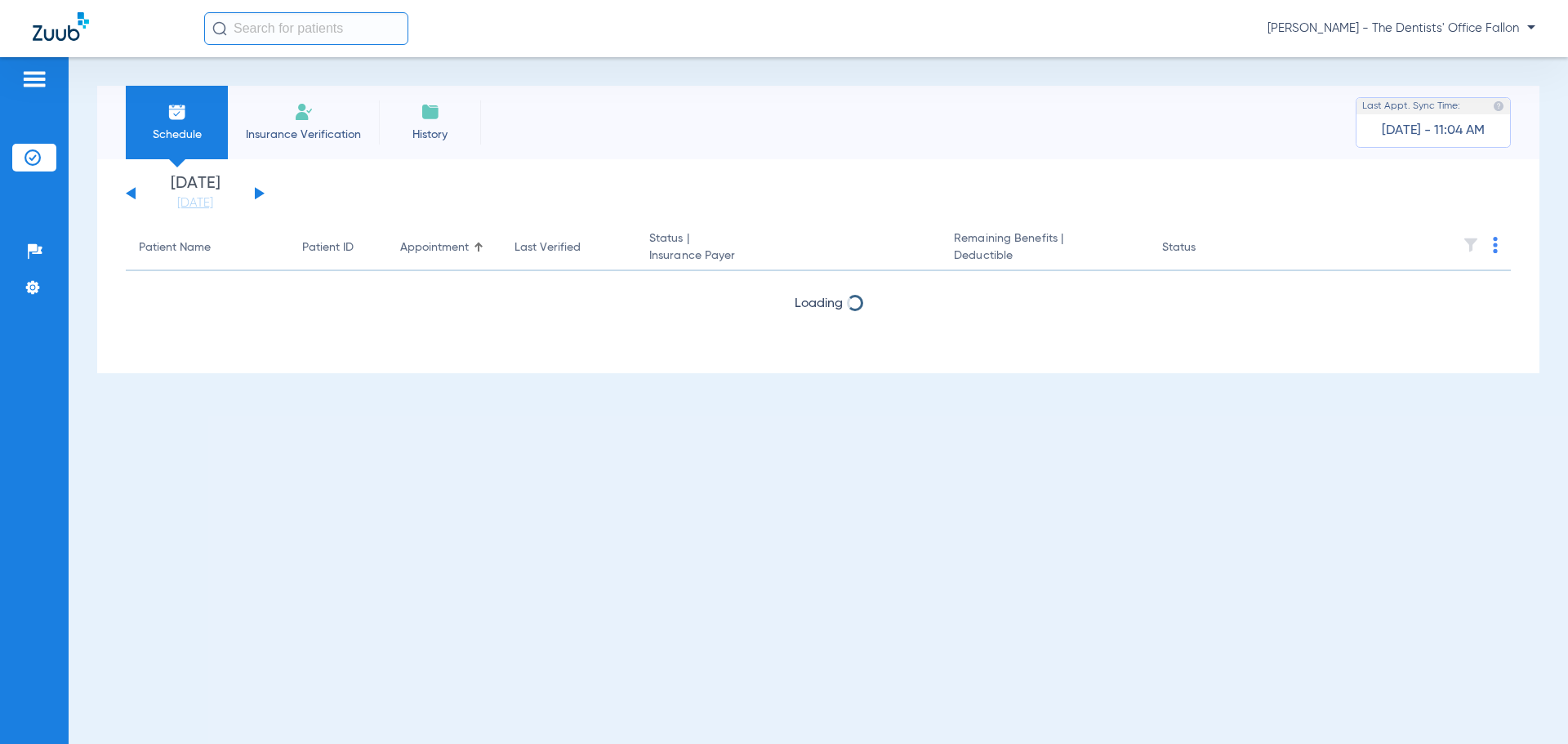
click at [259, 192] on button at bounding box center [259, 193] width 9 height 12
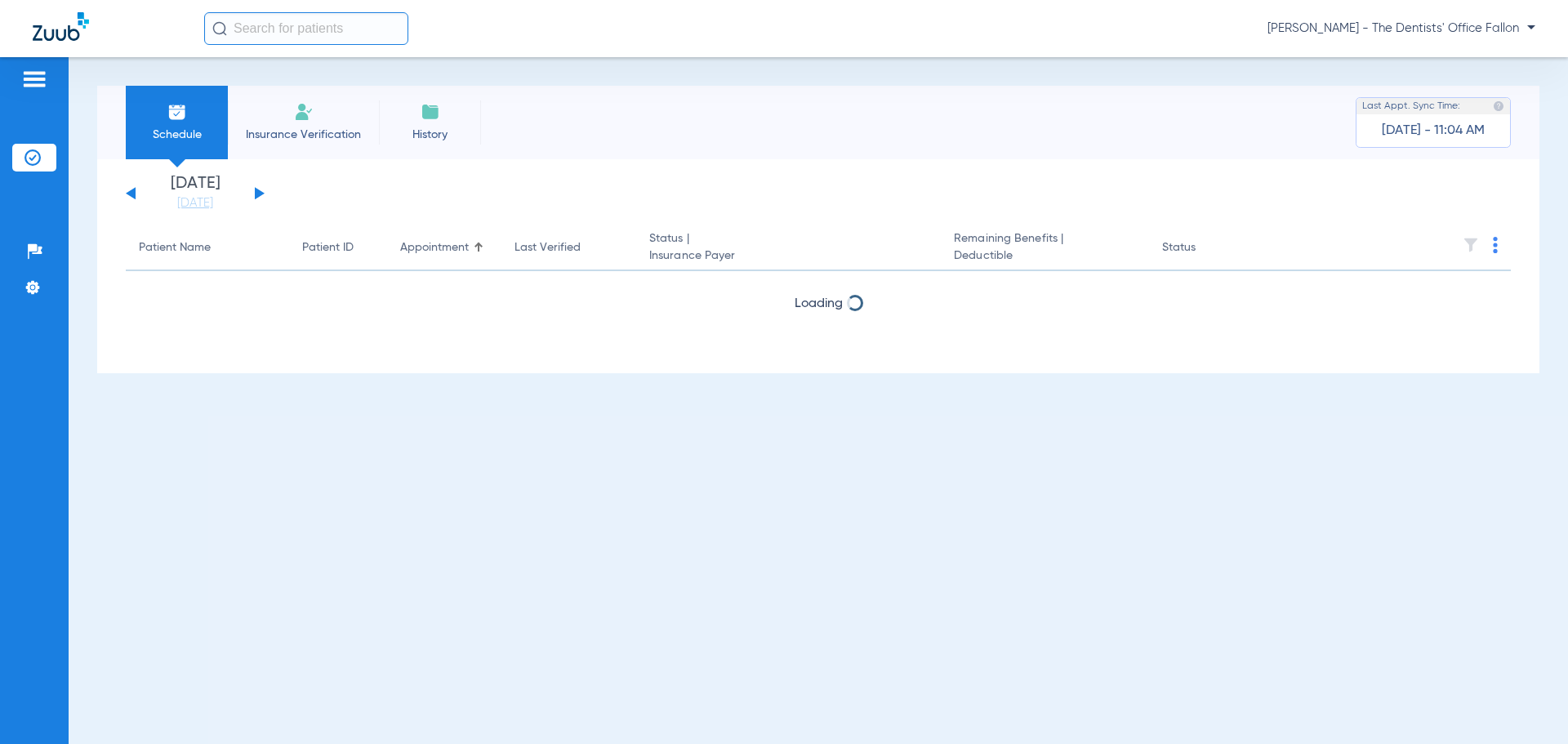
click at [259, 192] on button at bounding box center [259, 193] width 9 height 12
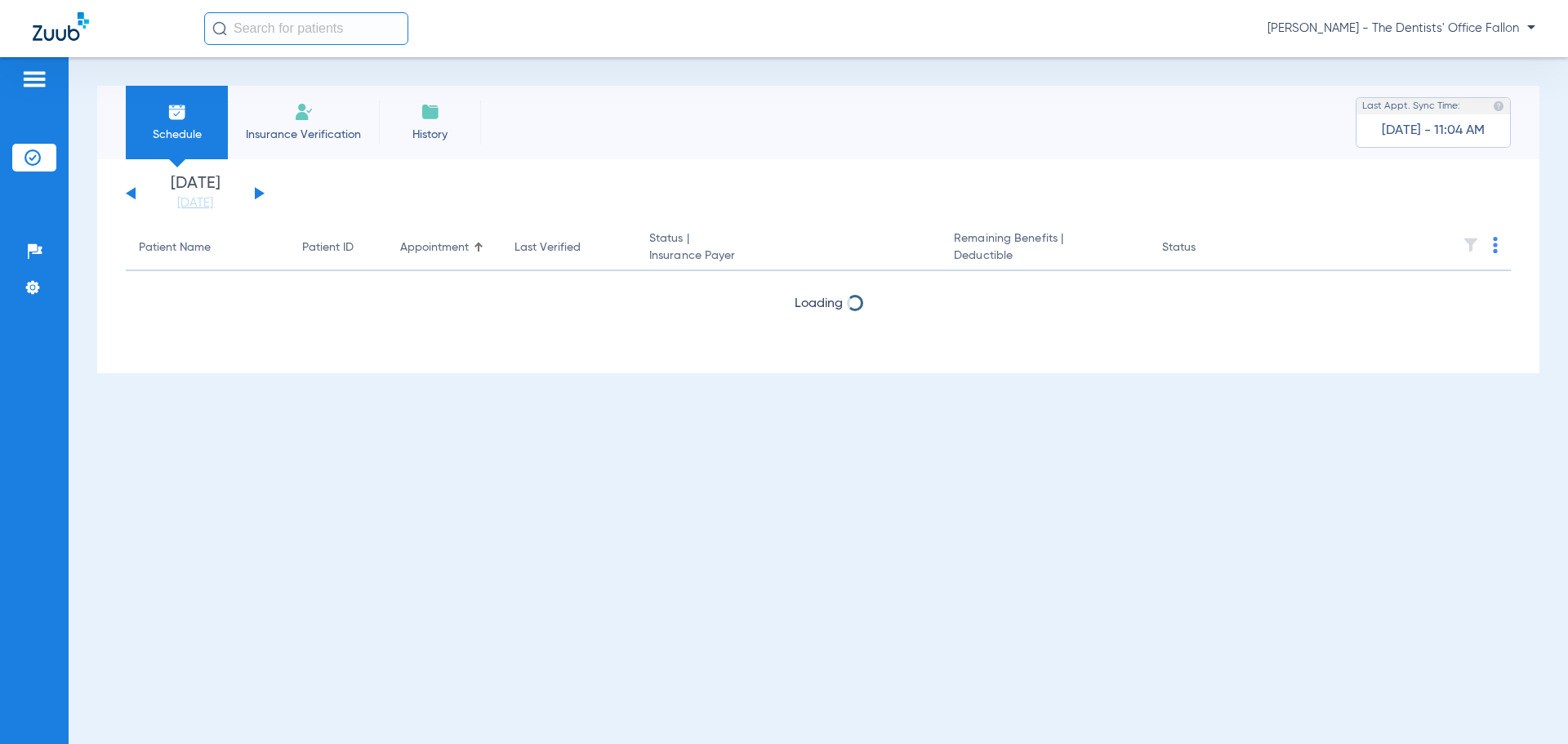
click at [259, 192] on button at bounding box center [259, 193] width 9 height 12
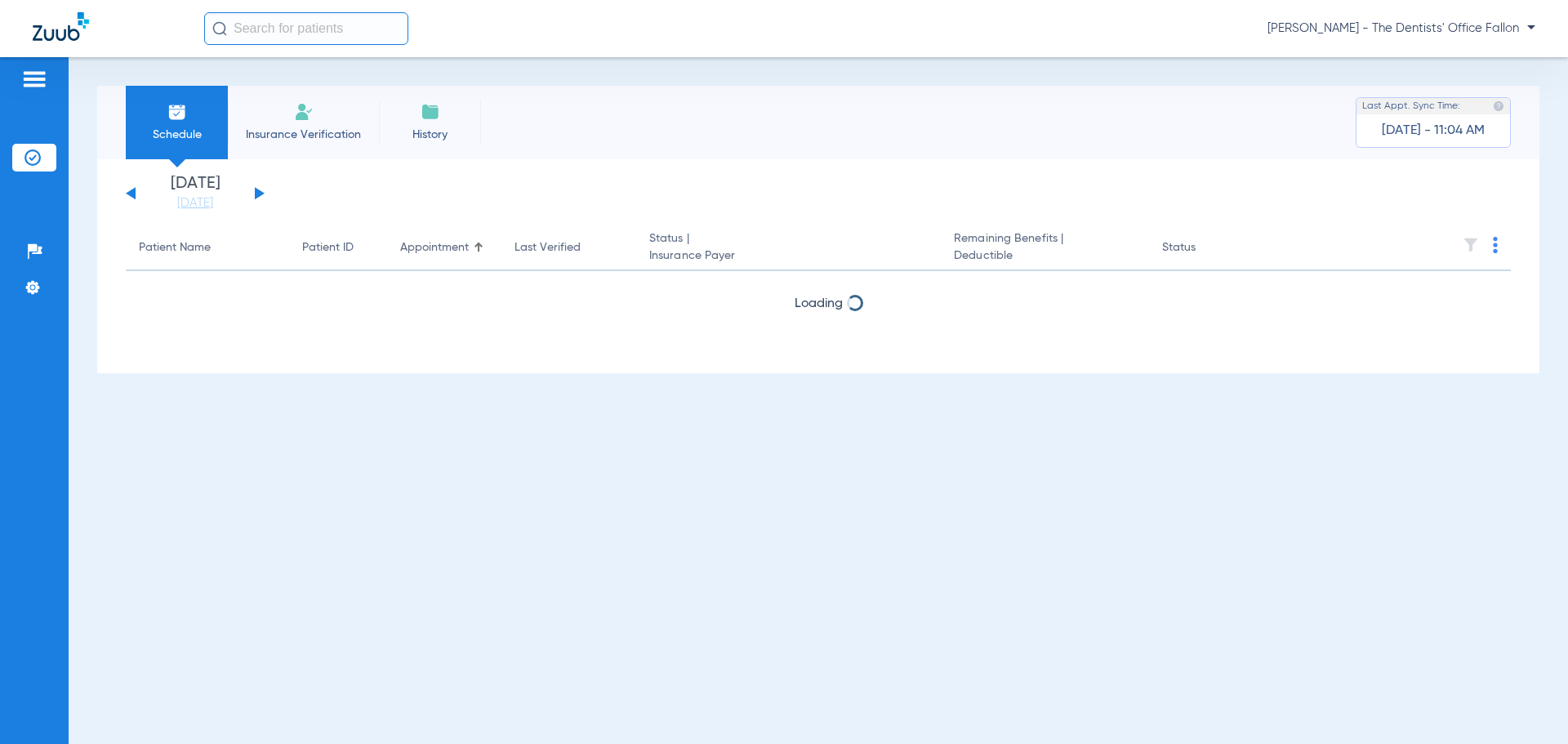
click at [259, 192] on button at bounding box center [259, 193] width 9 height 12
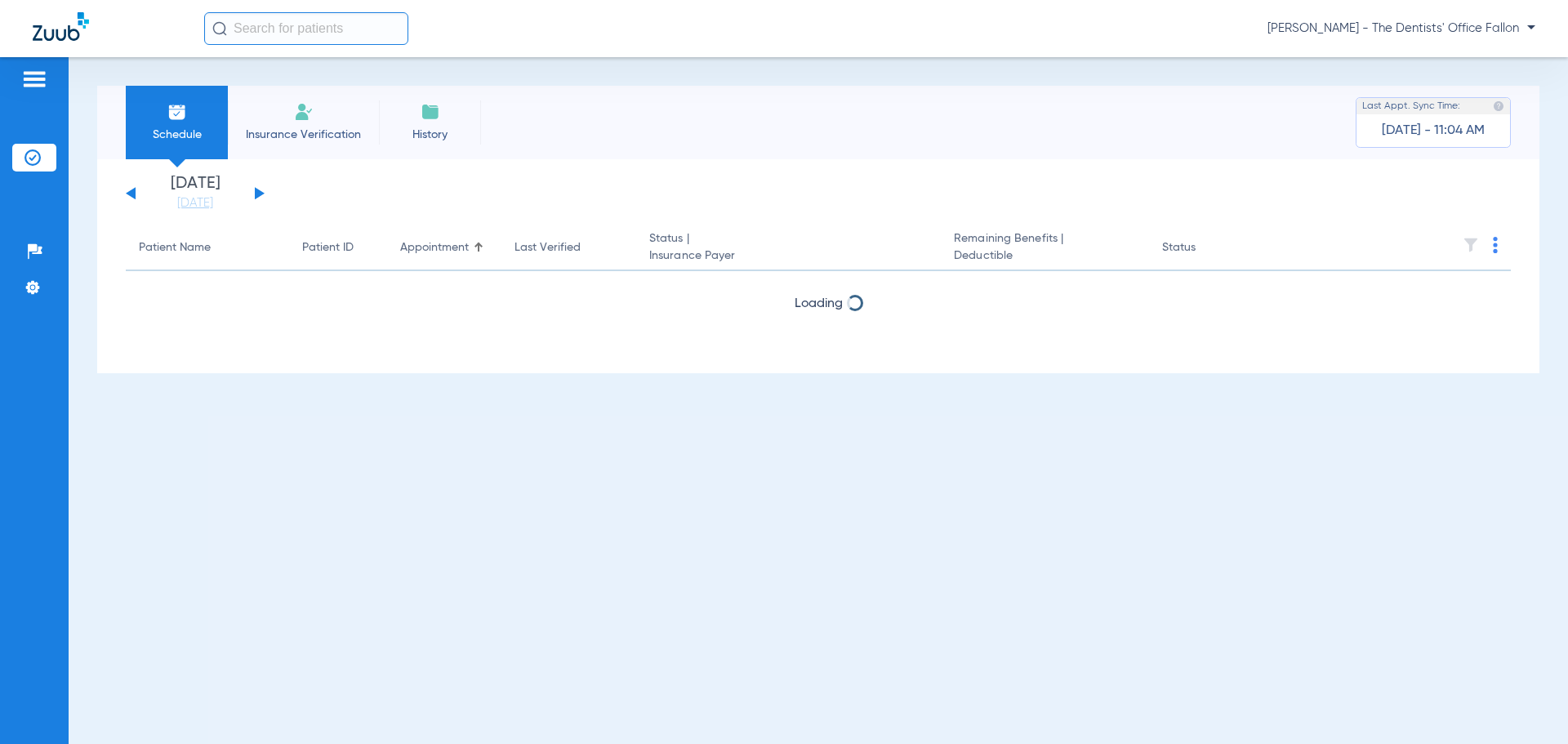
click at [259, 192] on button at bounding box center [259, 193] width 9 height 12
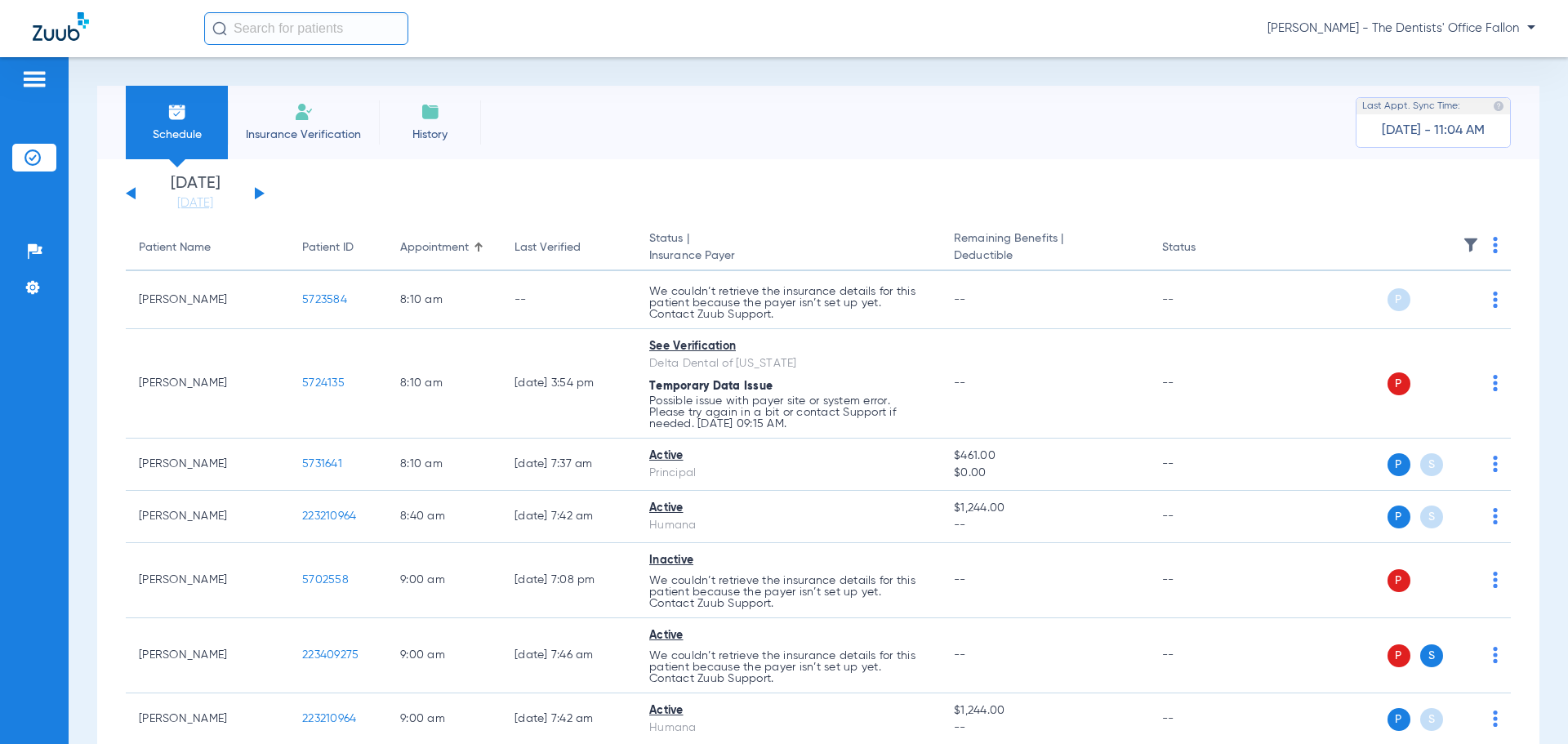
click at [259, 192] on button at bounding box center [259, 193] width 9 height 12
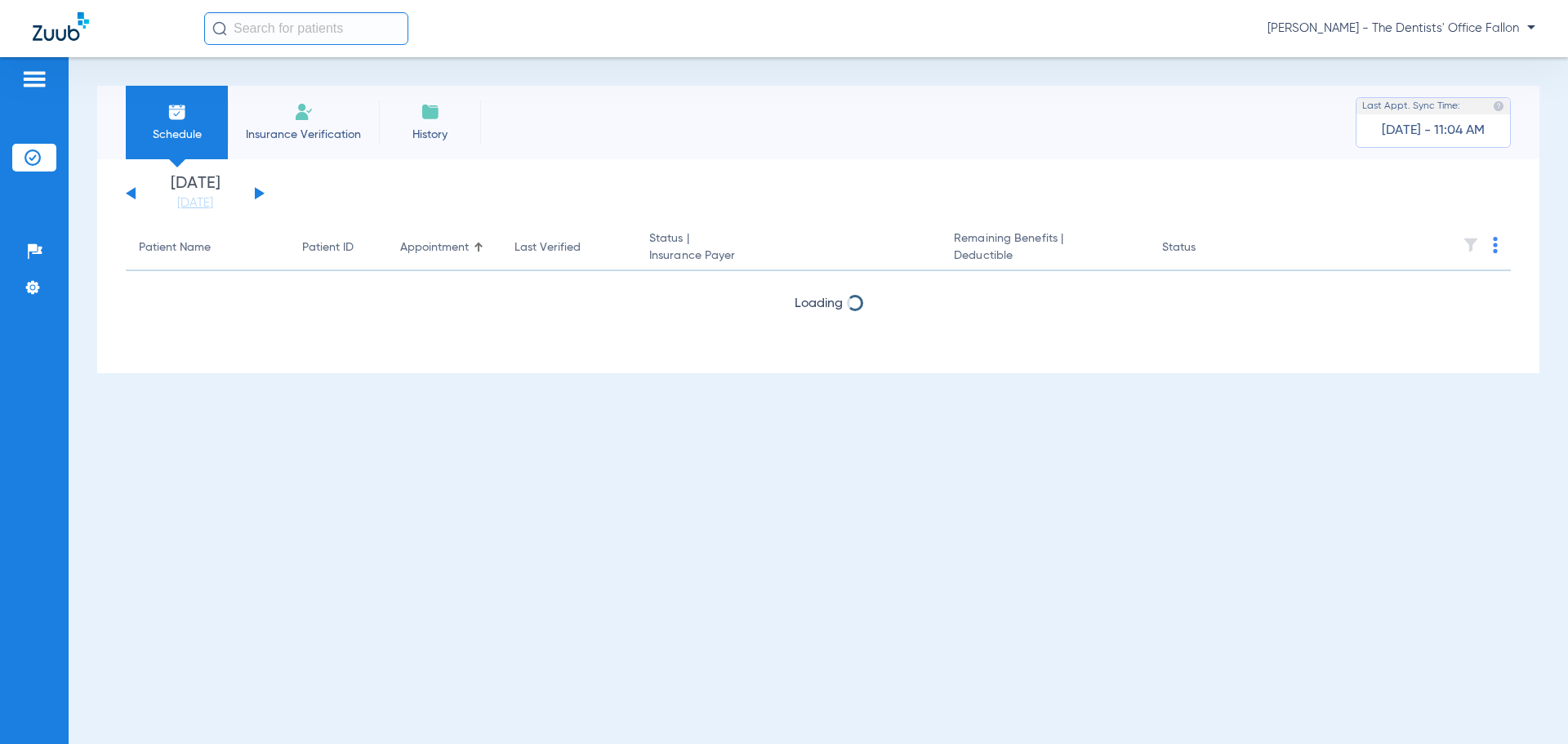
click at [259, 192] on button at bounding box center [259, 193] width 9 height 12
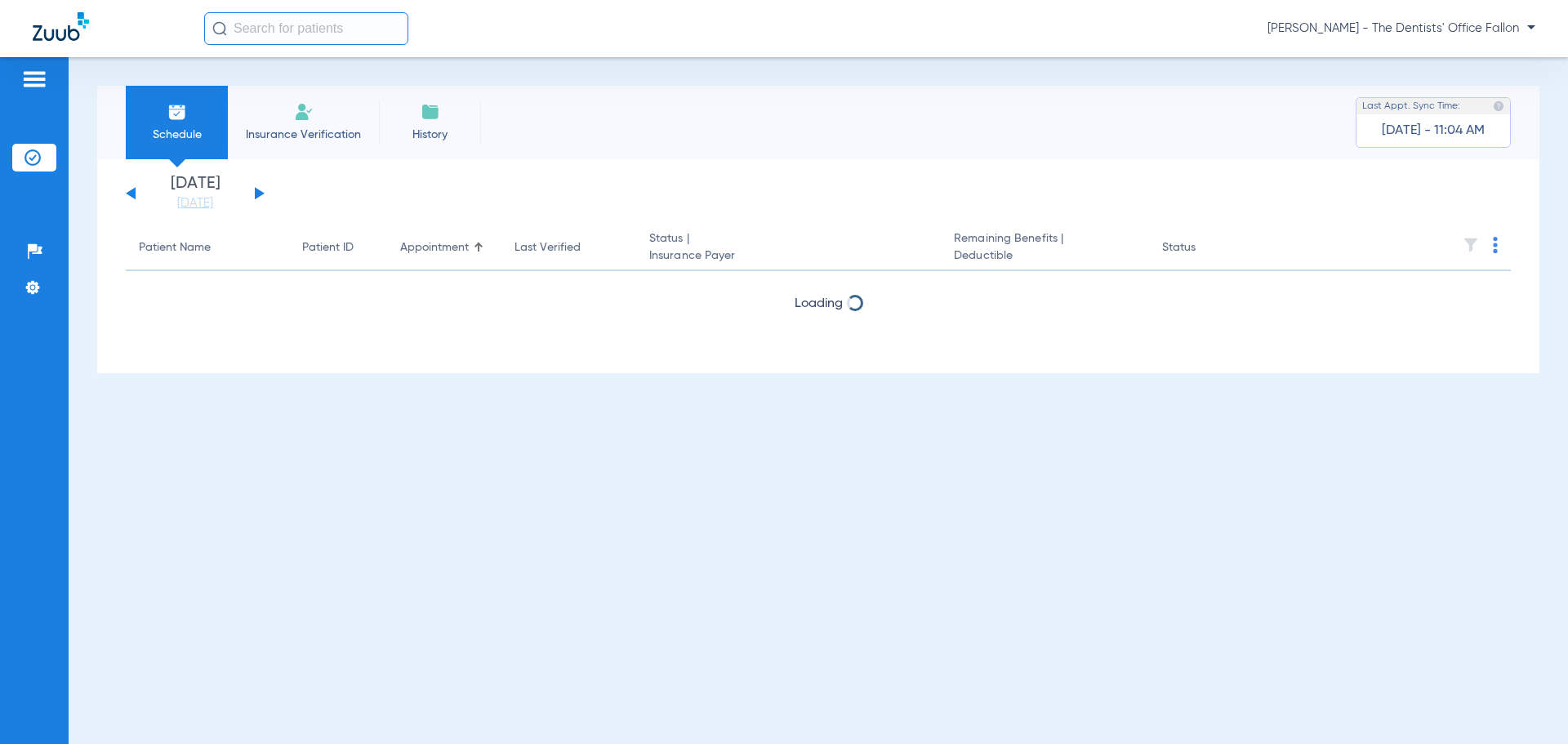
click at [259, 192] on button at bounding box center [259, 193] width 9 height 12
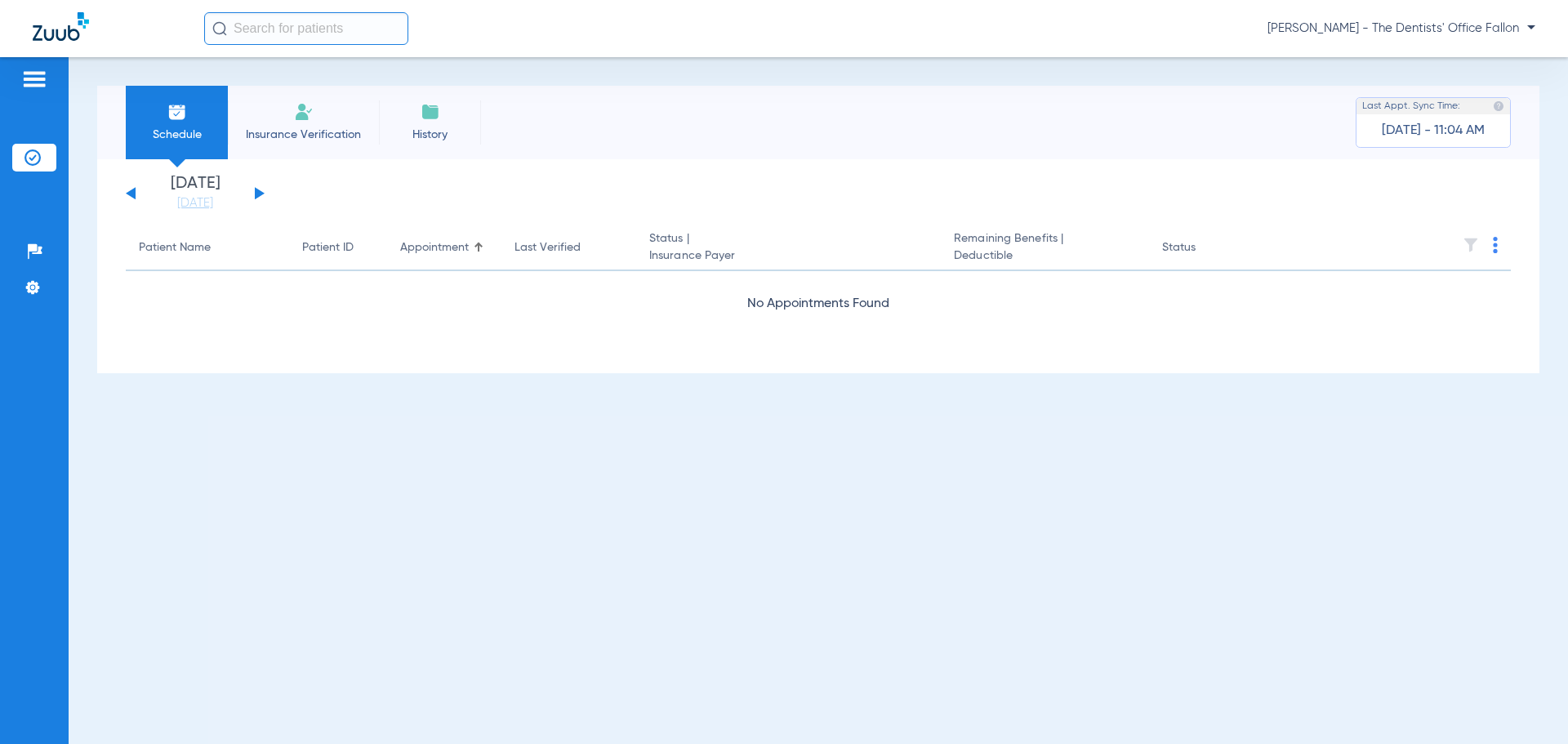
click at [259, 192] on button at bounding box center [259, 193] width 9 height 12
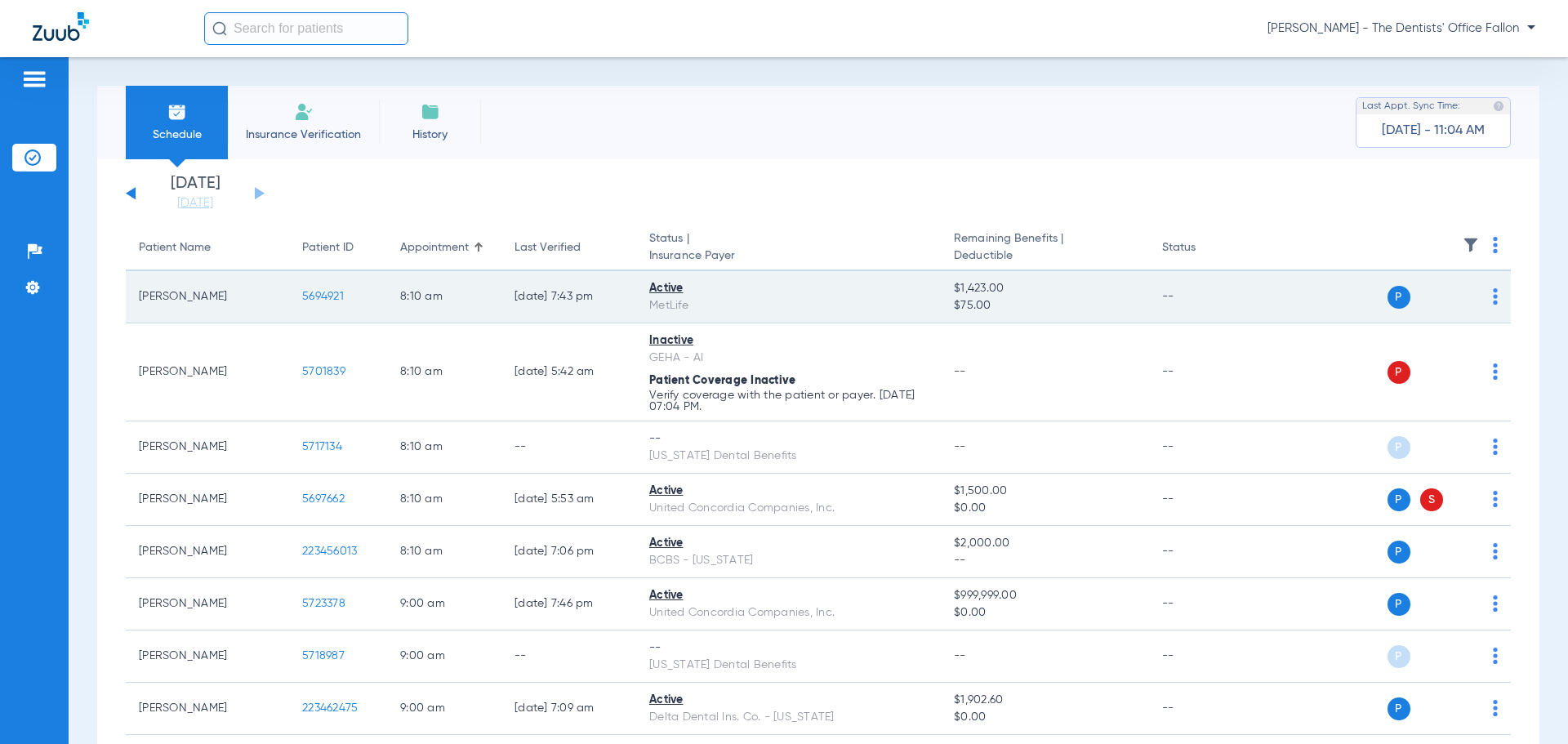
click at [1493, 303] on img at bounding box center [1496, 296] width 5 height 16
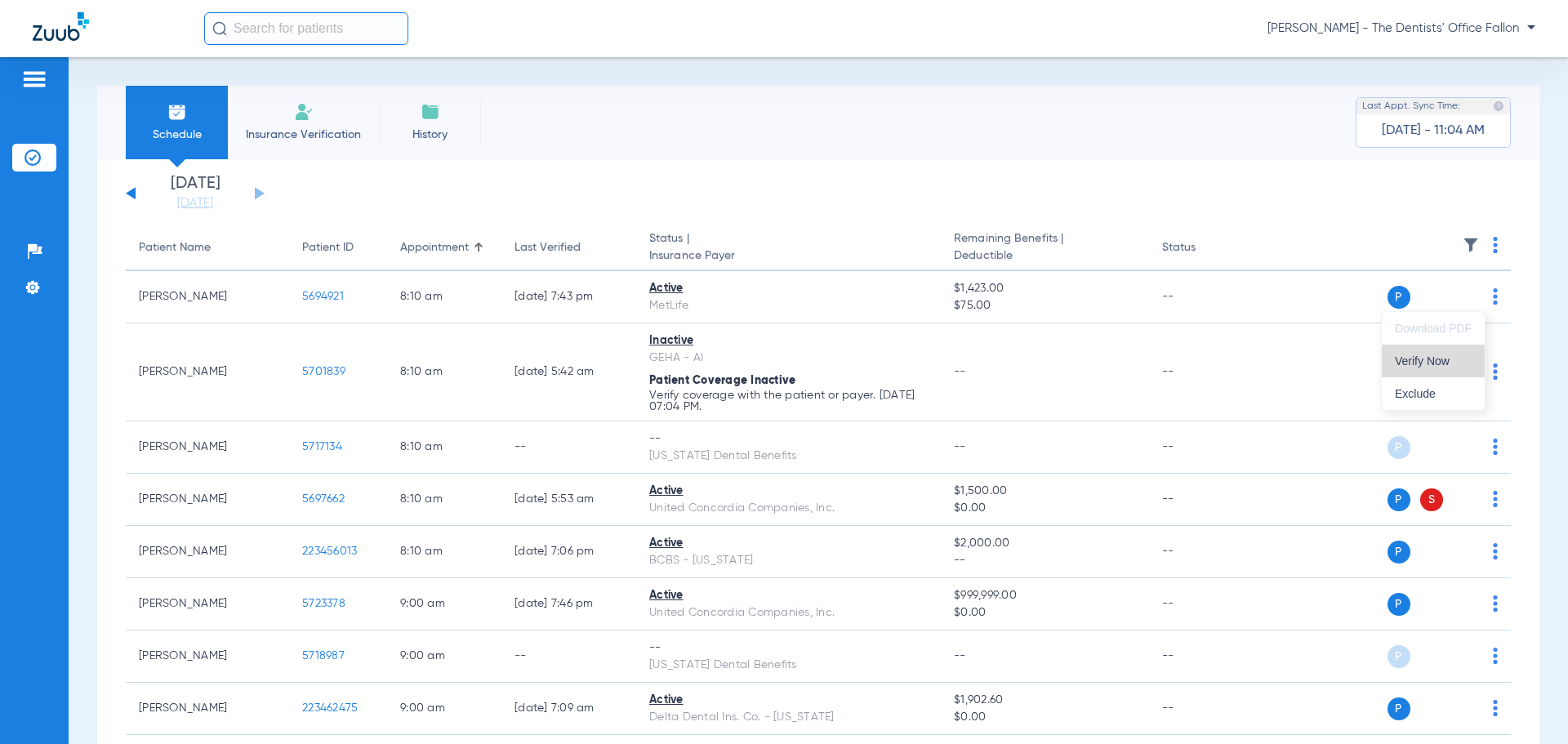
click at [1436, 353] on button "Verify Now" at bounding box center [1433, 361] width 103 height 33
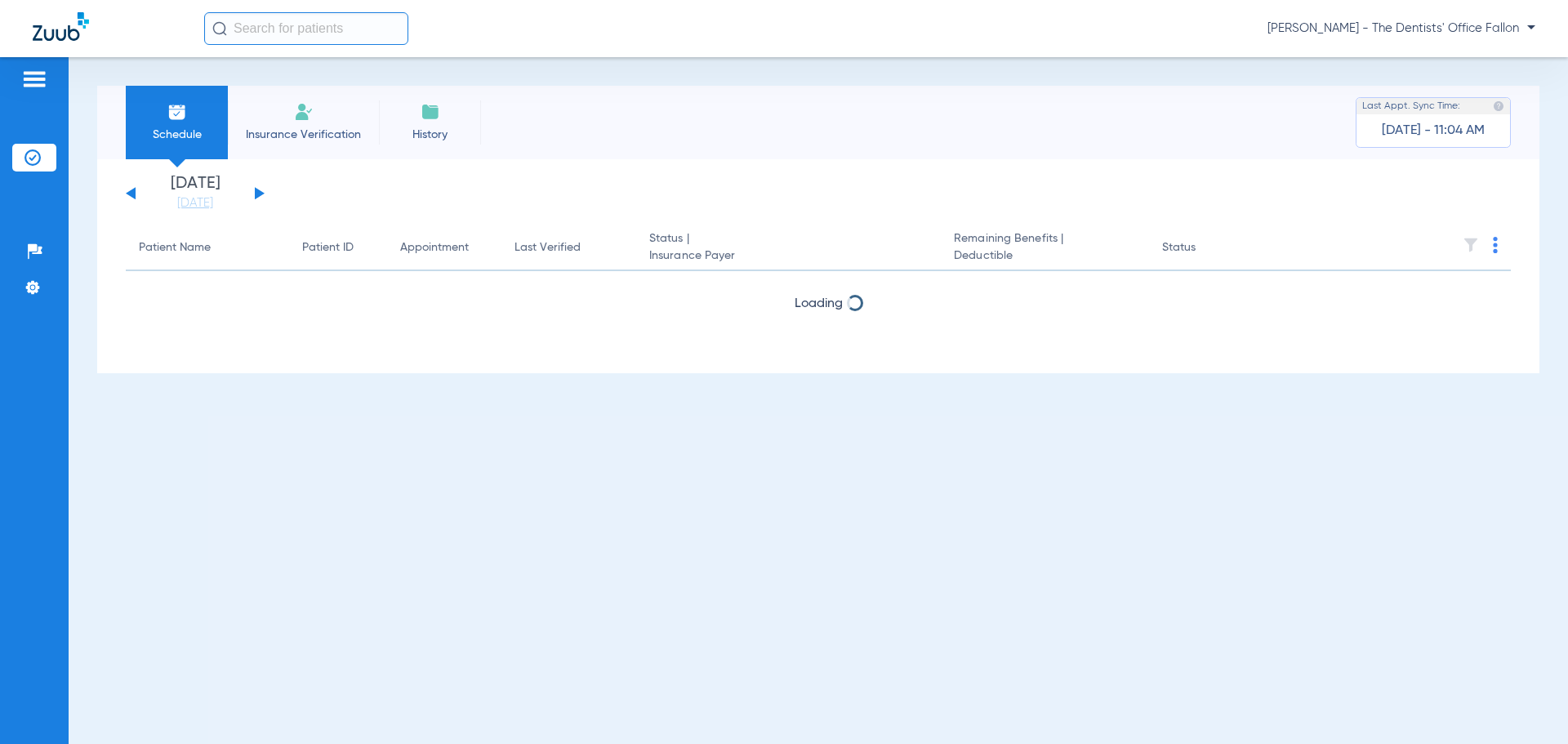
click at [257, 191] on button at bounding box center [259, 193] width 9 height 12
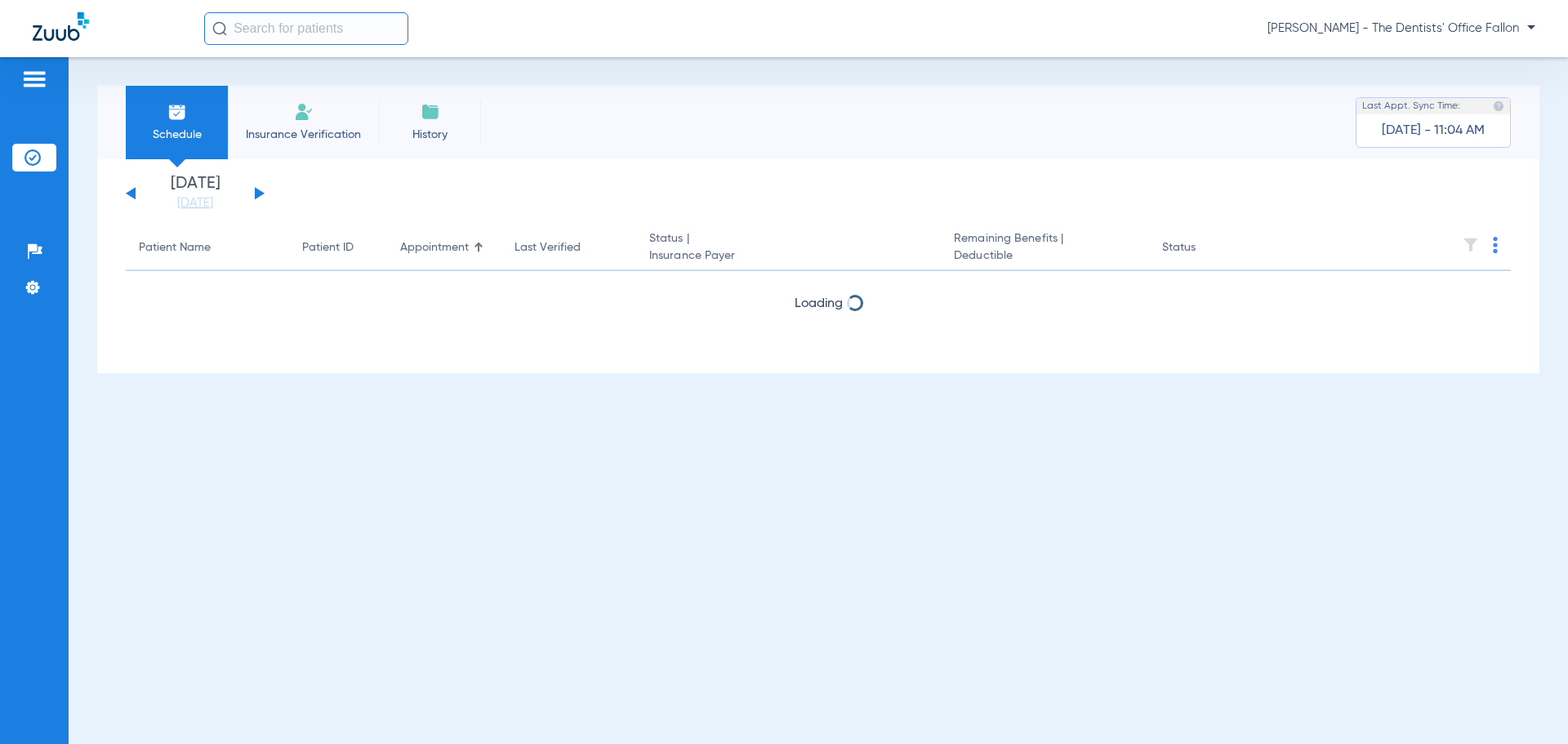
click at [257, 191] on button at bounding box center [259, 193] width 9 height 12
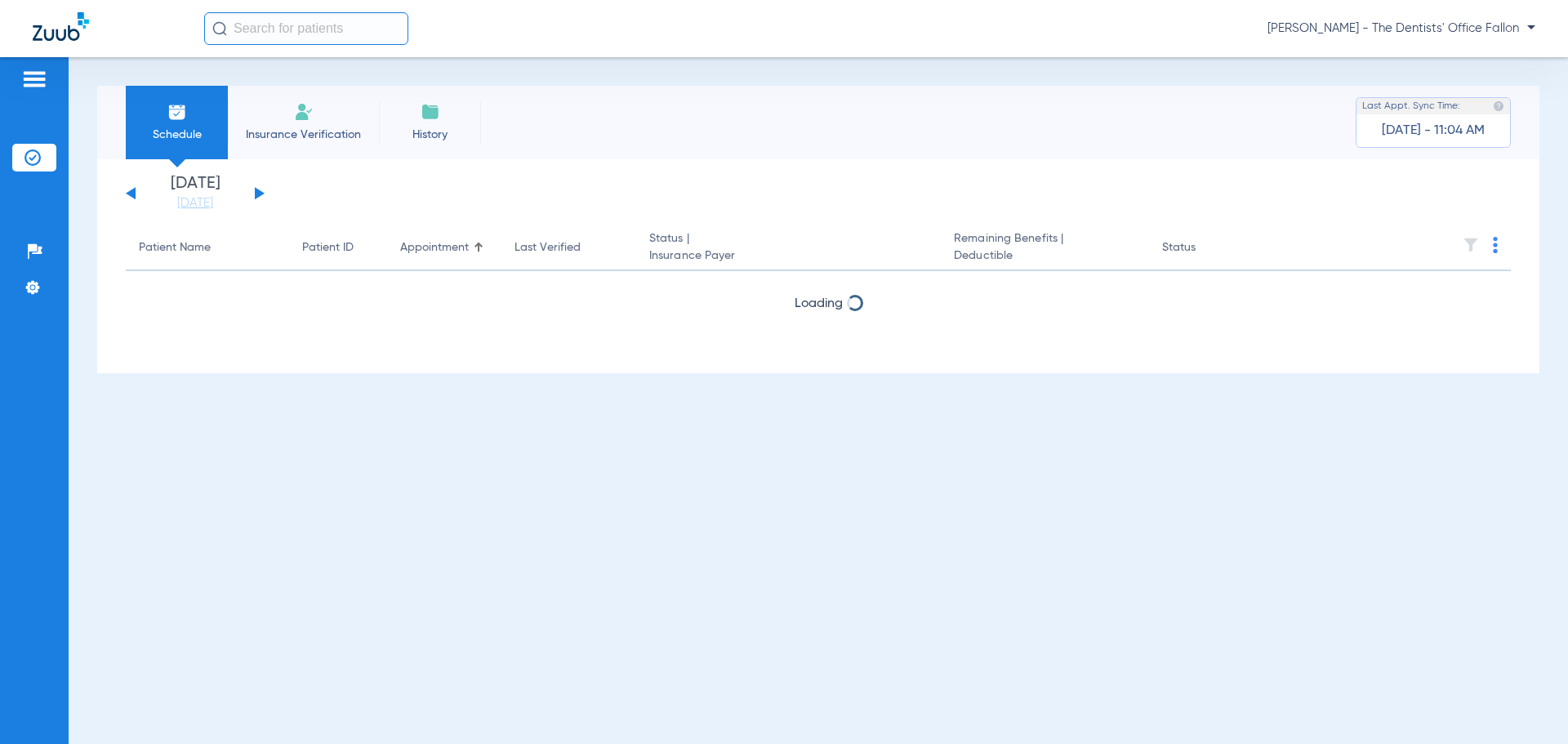
click at [257, 191] on button at bounding box center [259, 193] width 9 height 12
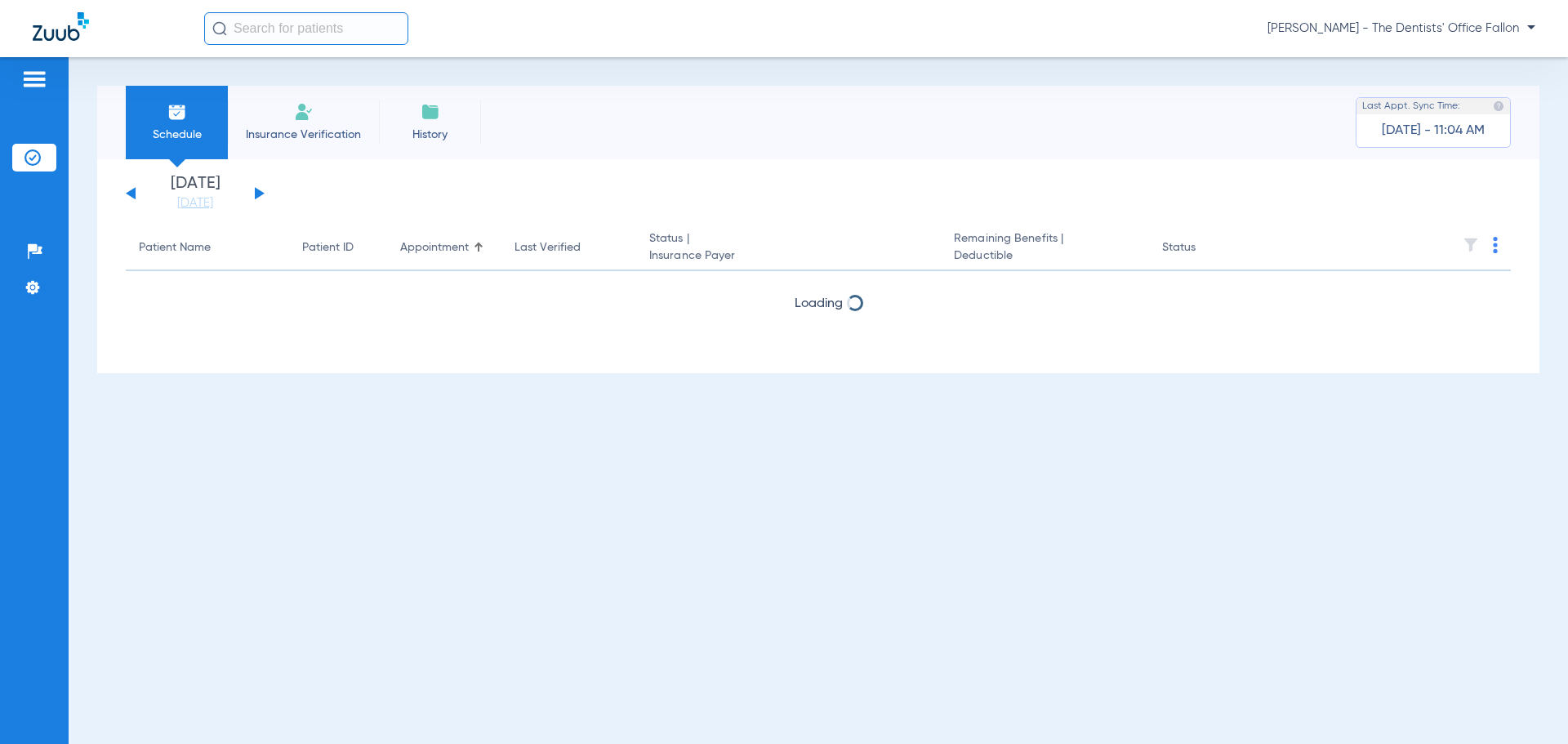
click at [257, 191] on button at bounding box center [259, 193] width 9 height 12
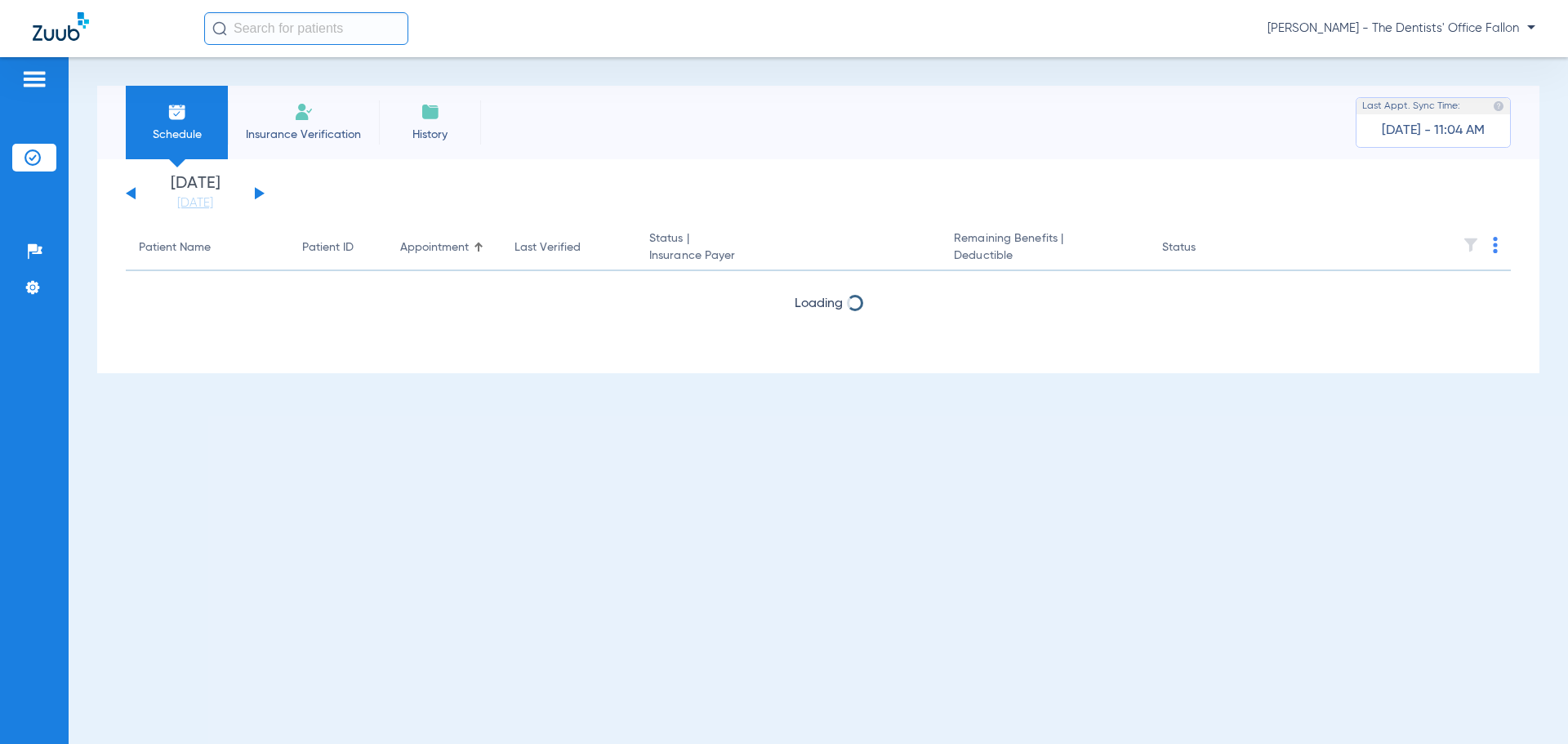
click at [257, 191] on button at bounding box center [259, 193] width 9 height 12
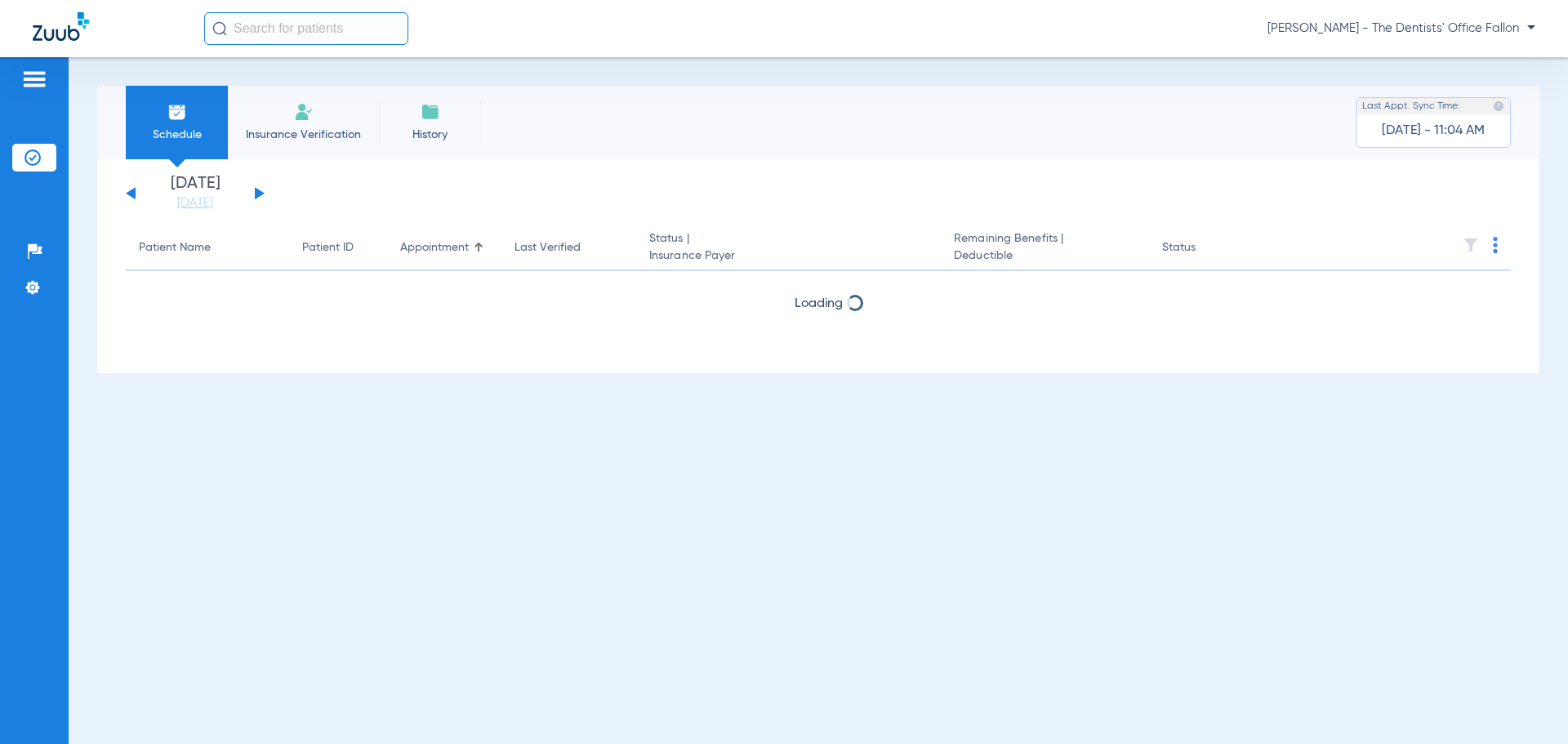
click at [257, 191] on button at bounding box center [259, 193] width 9 height 12
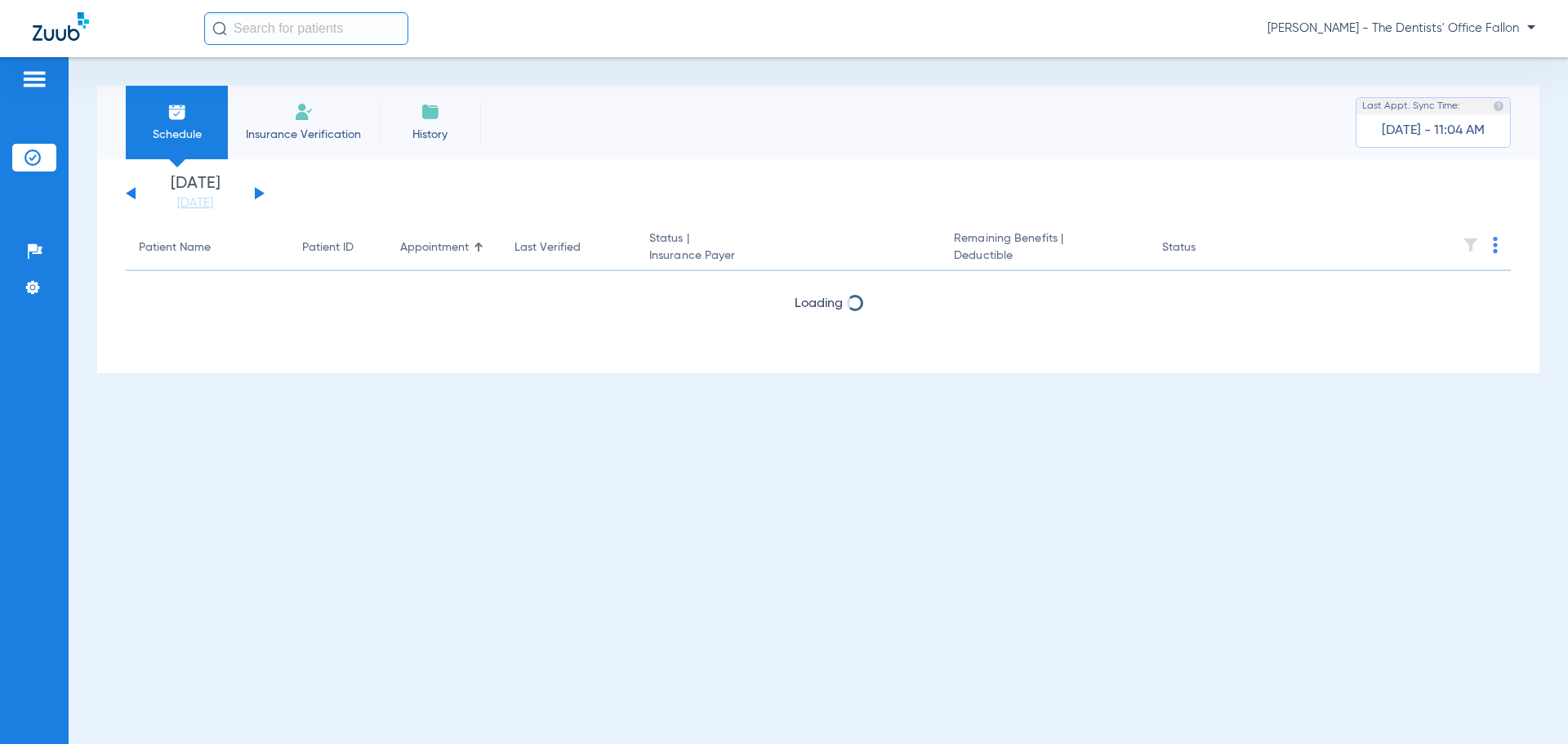
click at [257, 191] on button at bounding box center [259, 193] width 9 height 12
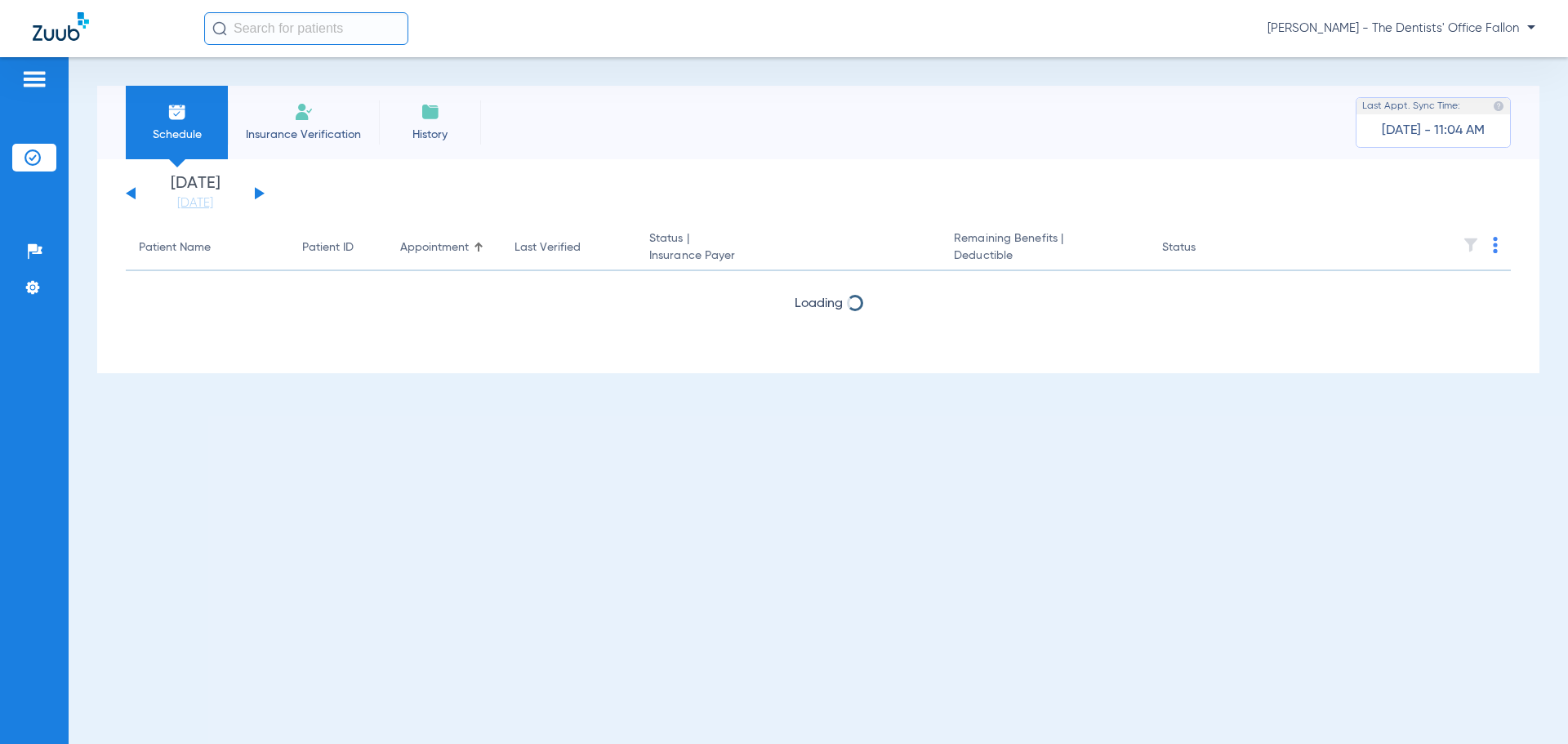
click at [257, 191] on button at bounding box center [259, 193] width 9 height 12
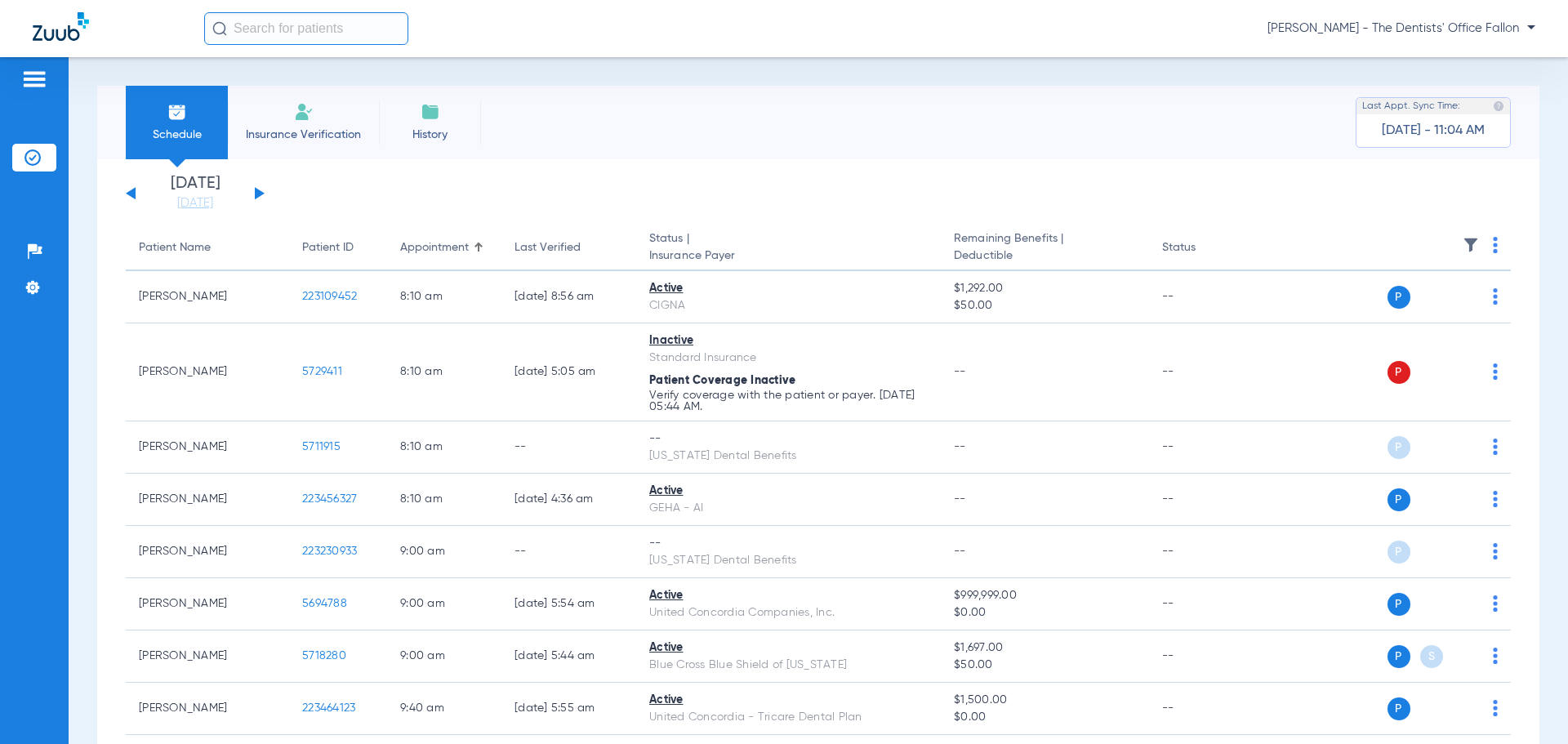
click at [1493, 248] on img at bounding box center [1496, 245] width 5 height 16
click at [1411, 309] on span "Verify All" at bounding box center [1421, 309] width 102 height 11
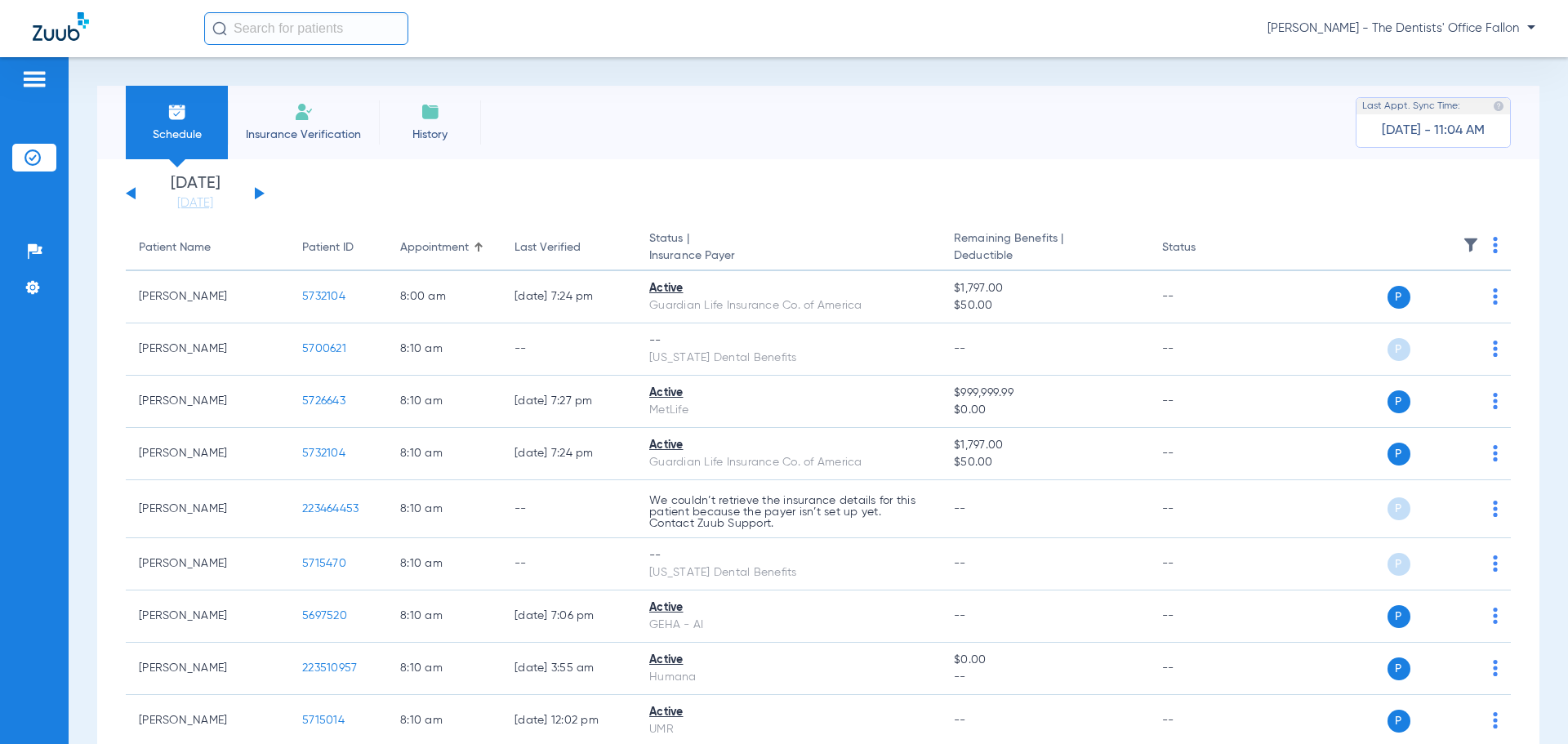
click at [261, 195] on button at bounding box center [259, 193] width 9 height 12
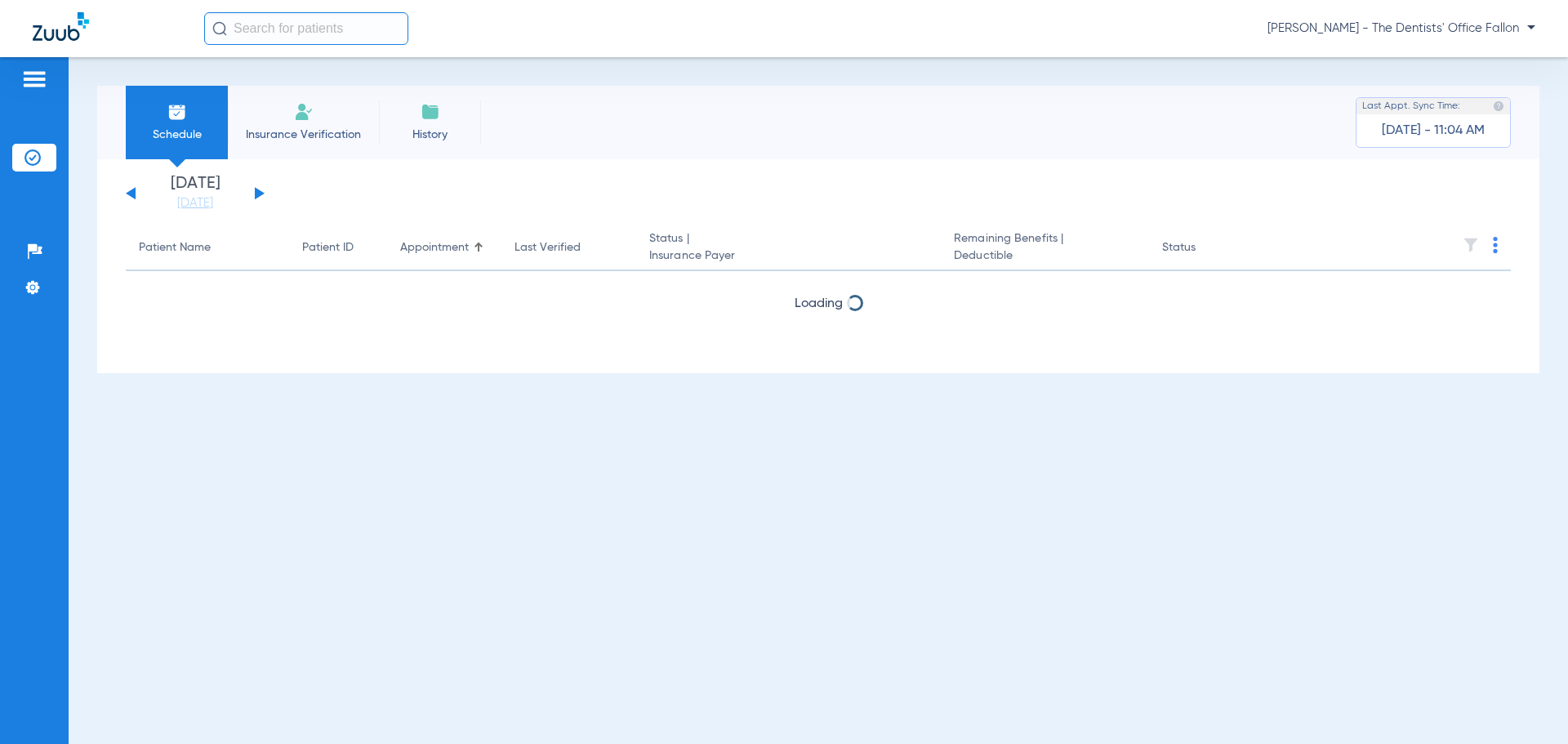
click at [261, 195] on button at bounding box center [259, 193] width 9 height 12
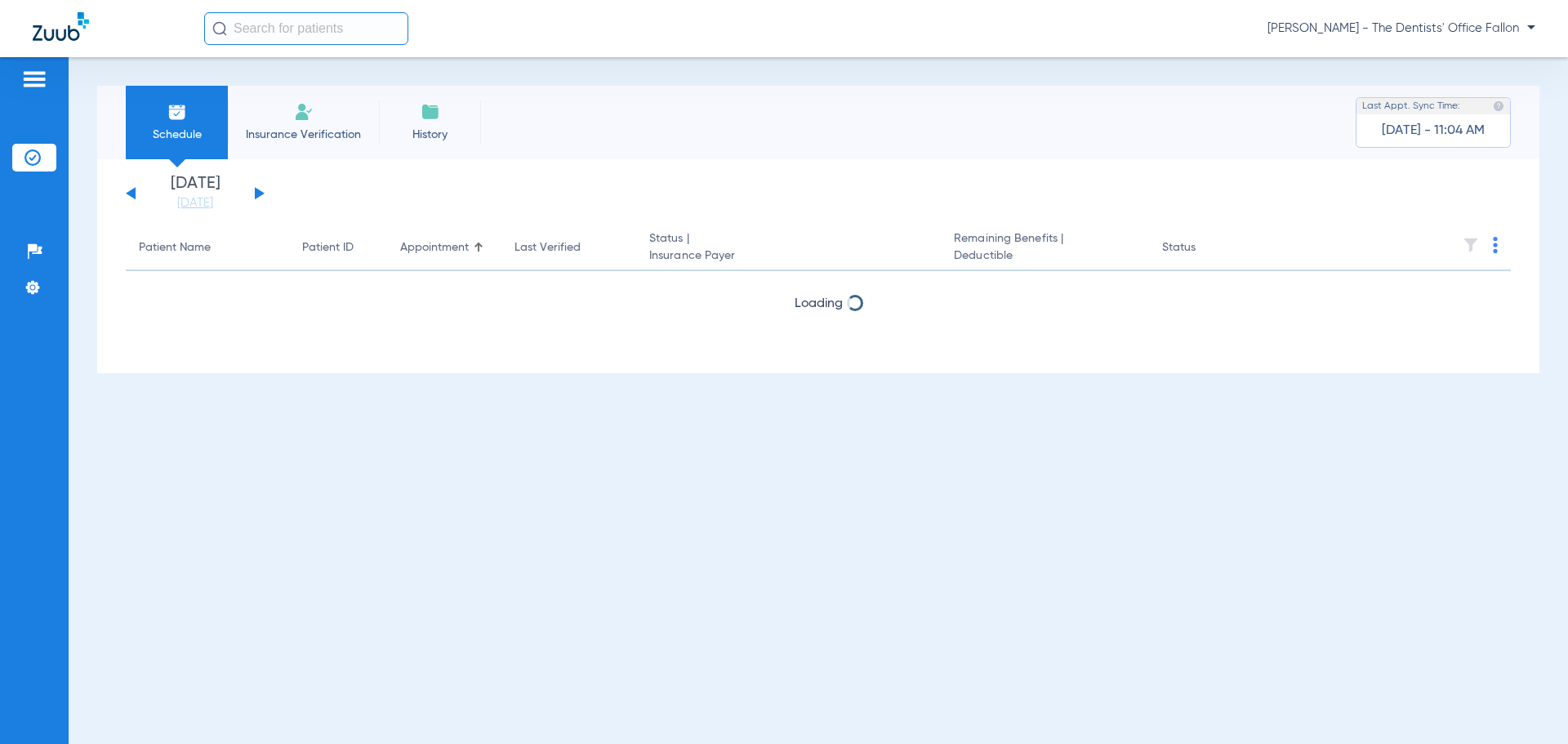
click at [261, 195] on button at bounding box center [259, 193] width 9 height 12
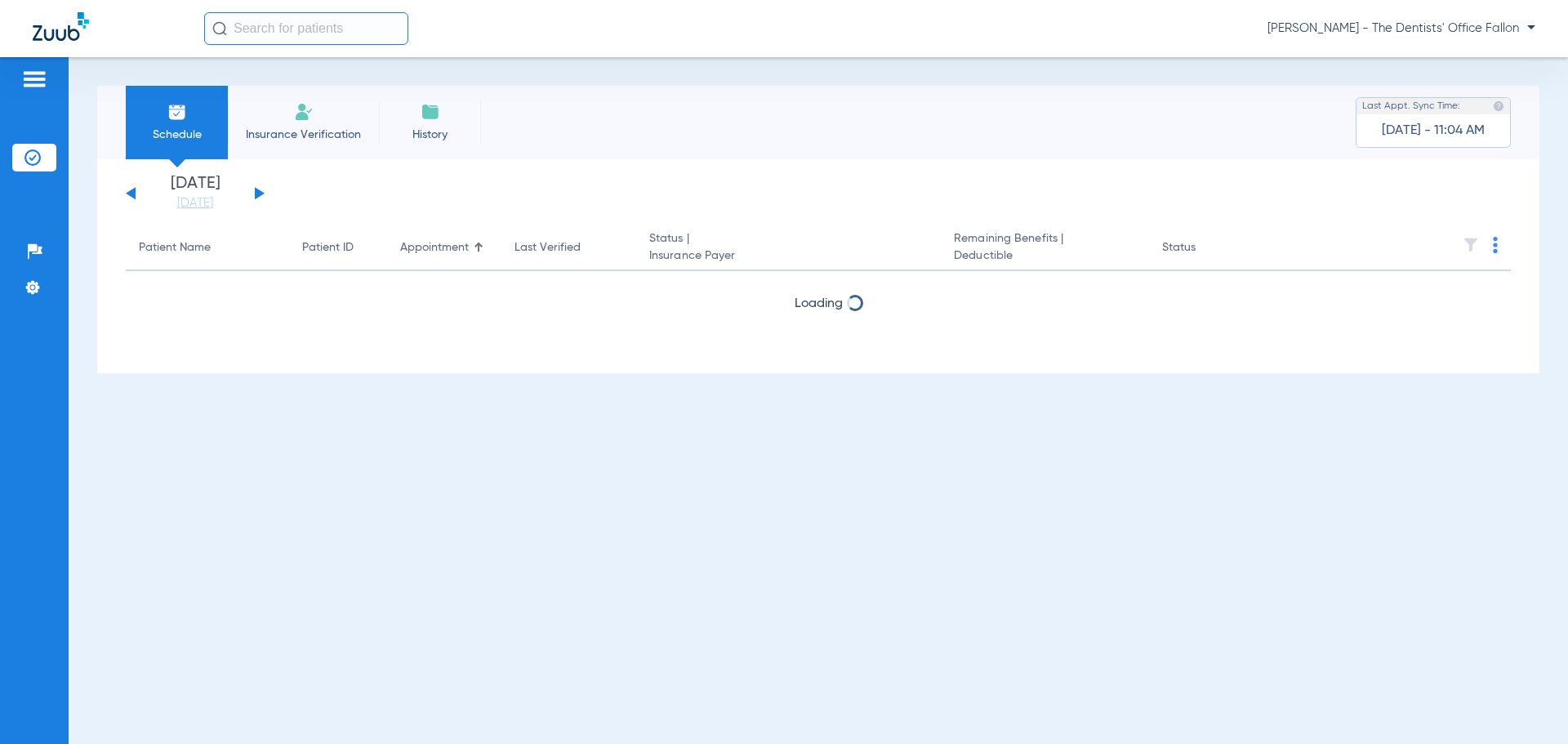
click at [261, 195] on button at bounding box center [259, 193] width 9 height 12
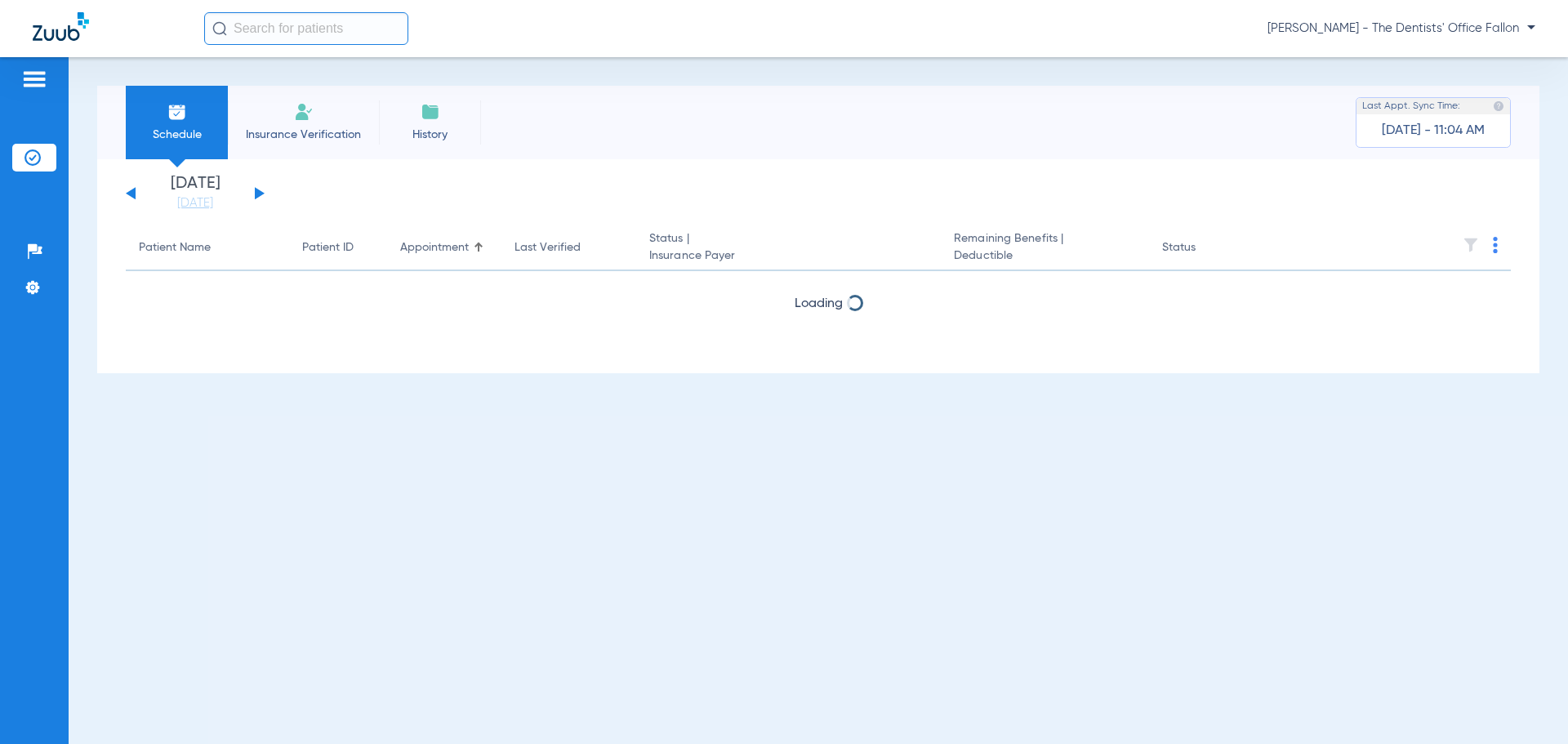
click at [261, 195] on button at bounding box center [259, 193] width 9 height 12
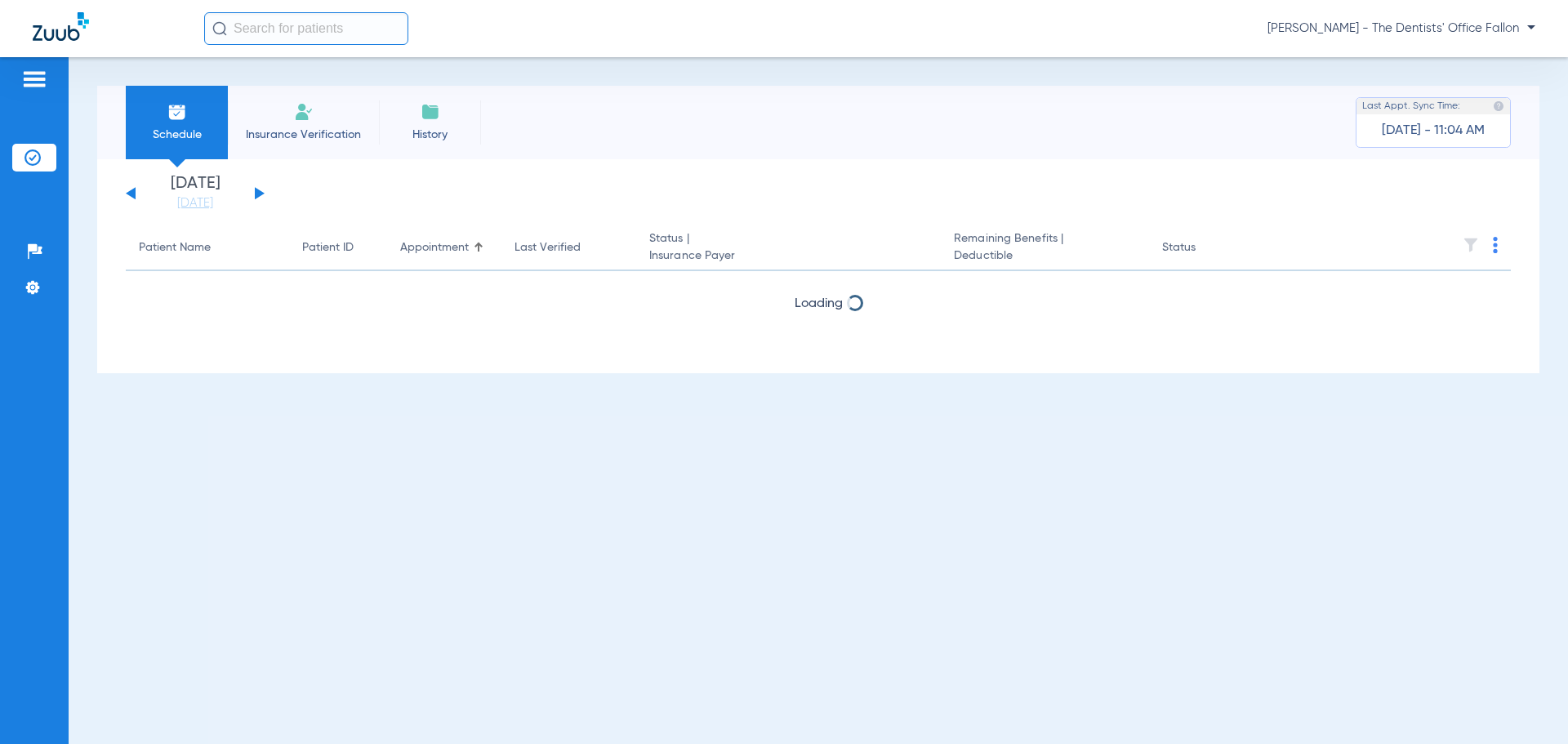
click at [261, 195] on button at bounding box center [259, 193] width 9 height 12
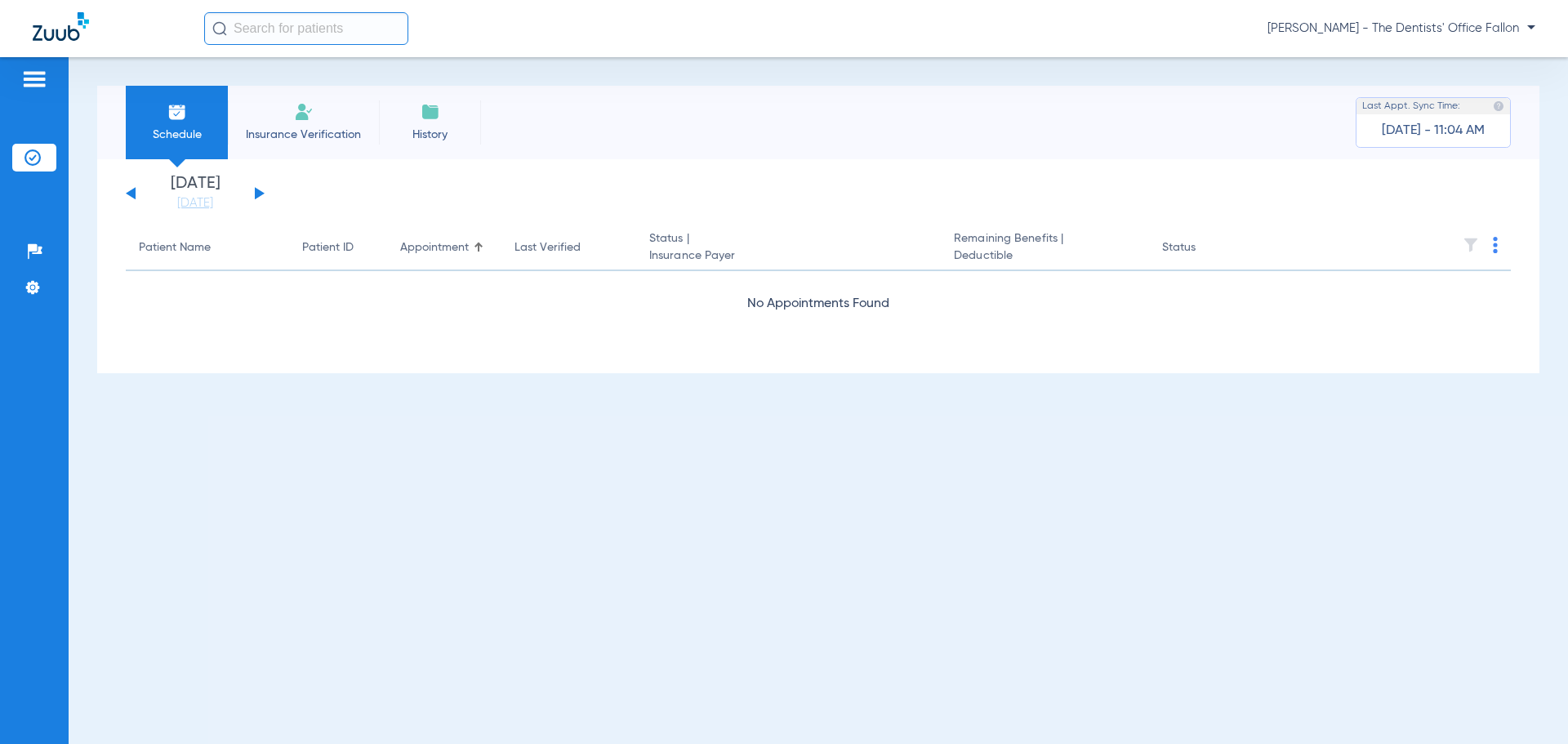
click at [261, 195] on button at bounding box center [259, 193] width 9 height 12
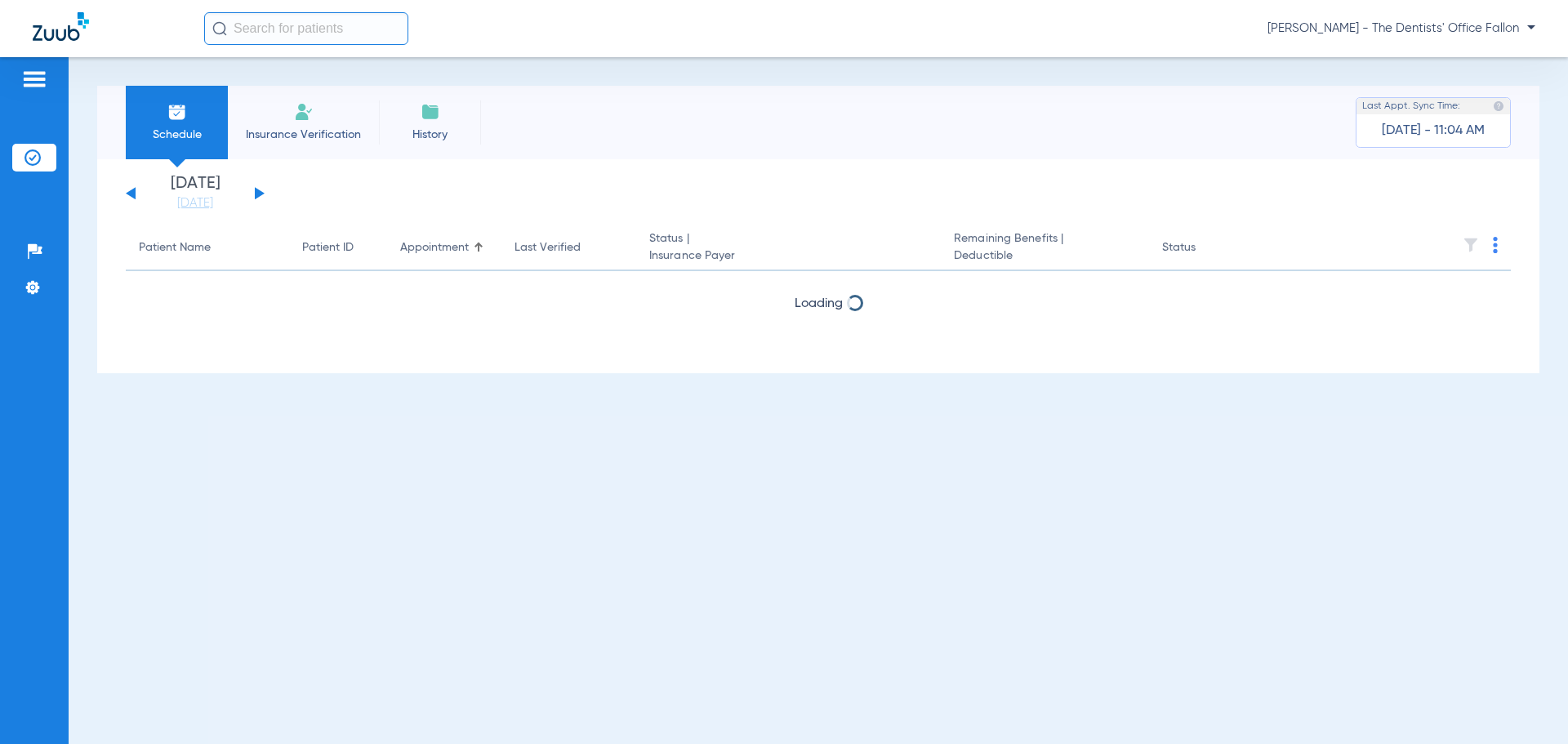
click at [261, 195] on button at bounding box center [259, 193] width 9 height 12
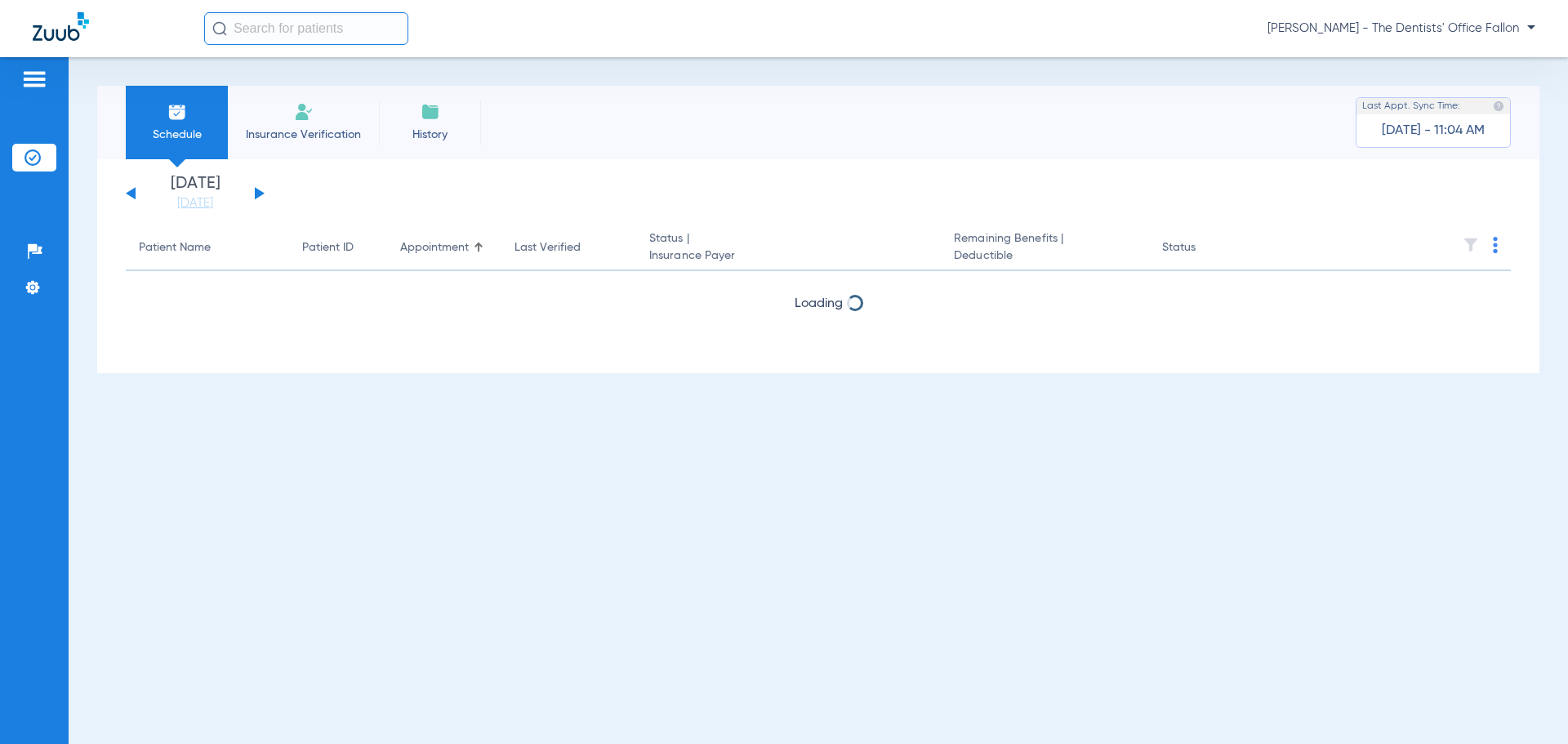
click at [261, 195] on button at bounding box center [259, 193] width 9 height 12
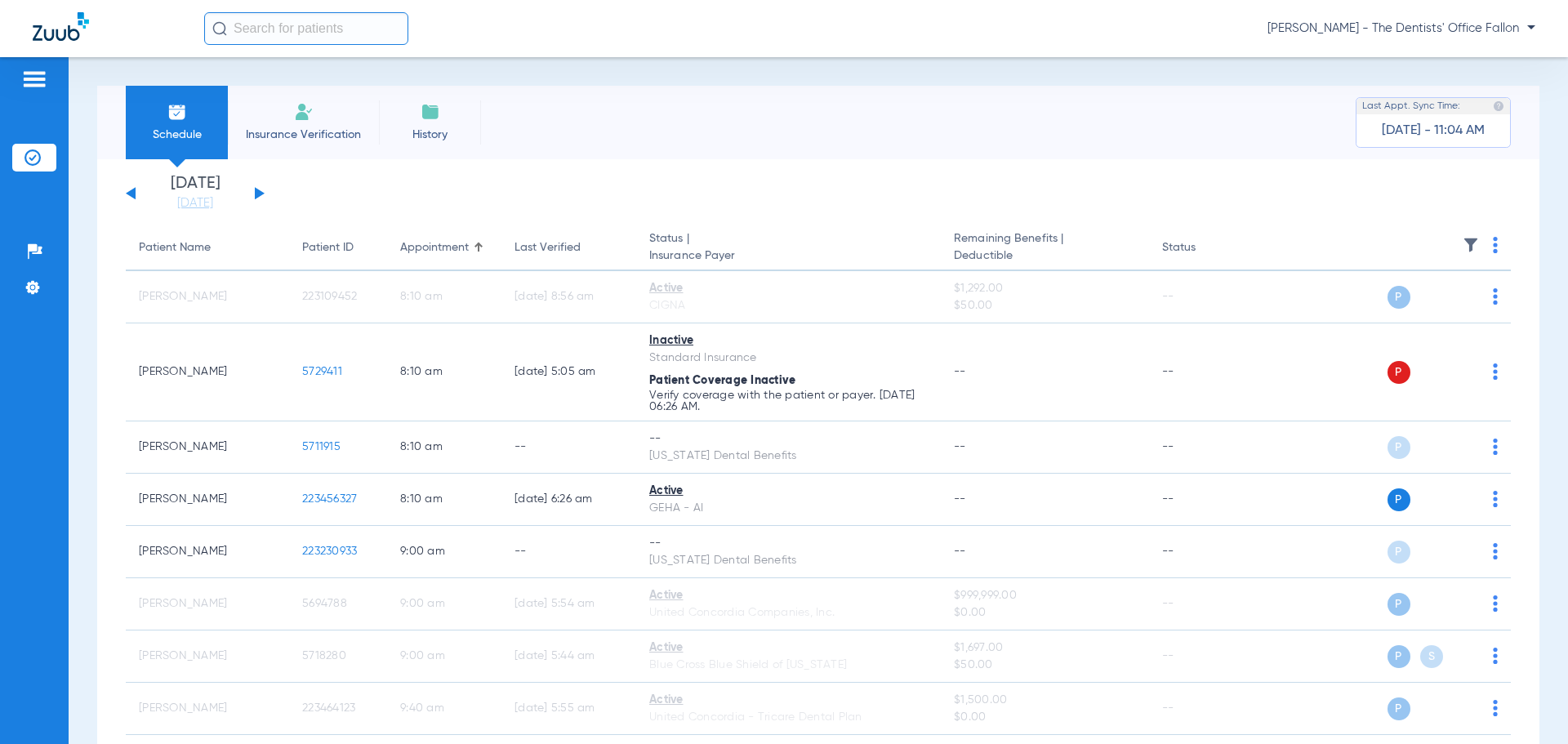
click at [261, 195] on button at bounding box center [259, 193] width 9 height 12
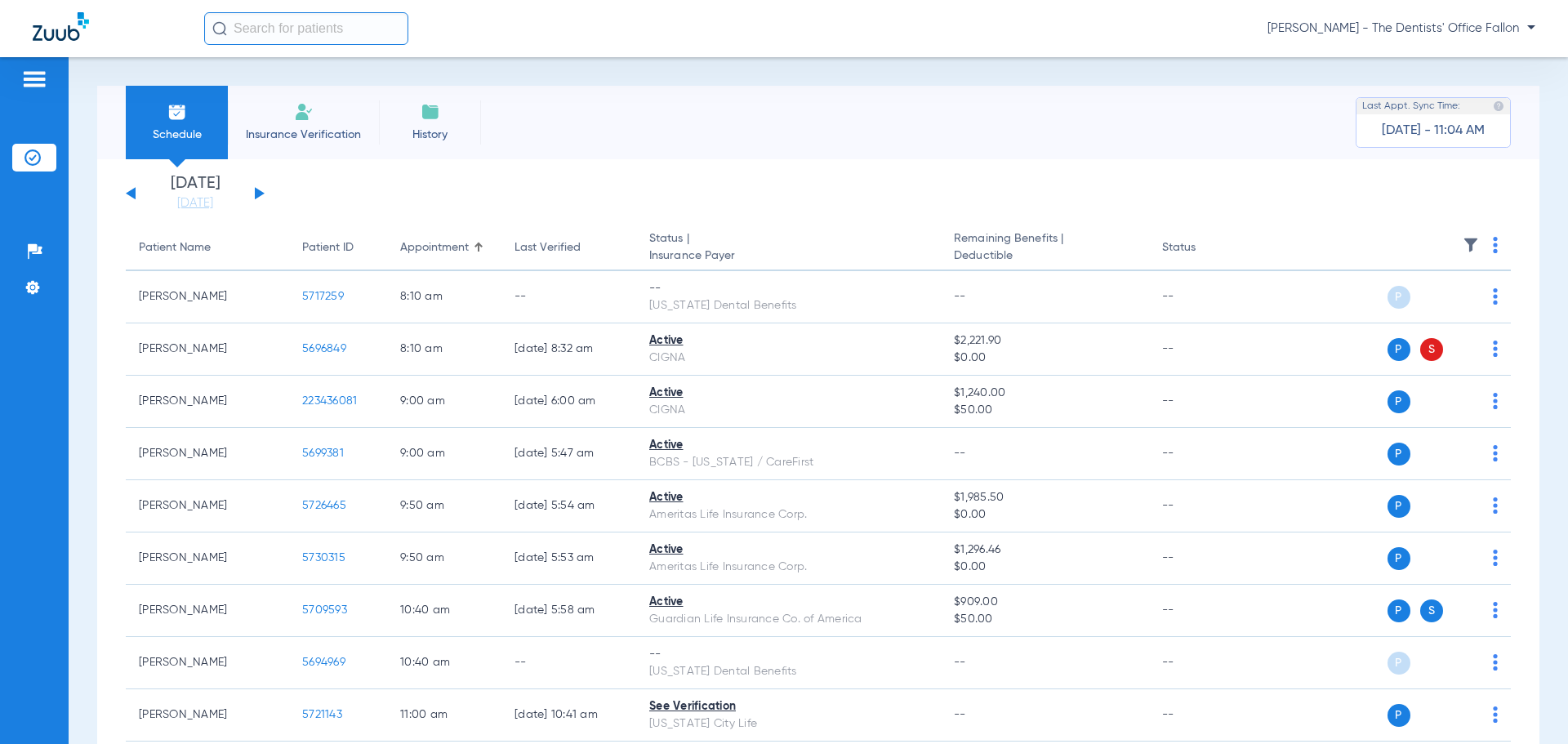
click at [1493, 243] on img at bounding box center [1496, 245] width 5 height 16
click at [1418, 304] on span "Verify All" at bounding box center [1421, 309] width 102 height 11
